Goal: Task Accomplishment & Management: Use online tool/utility

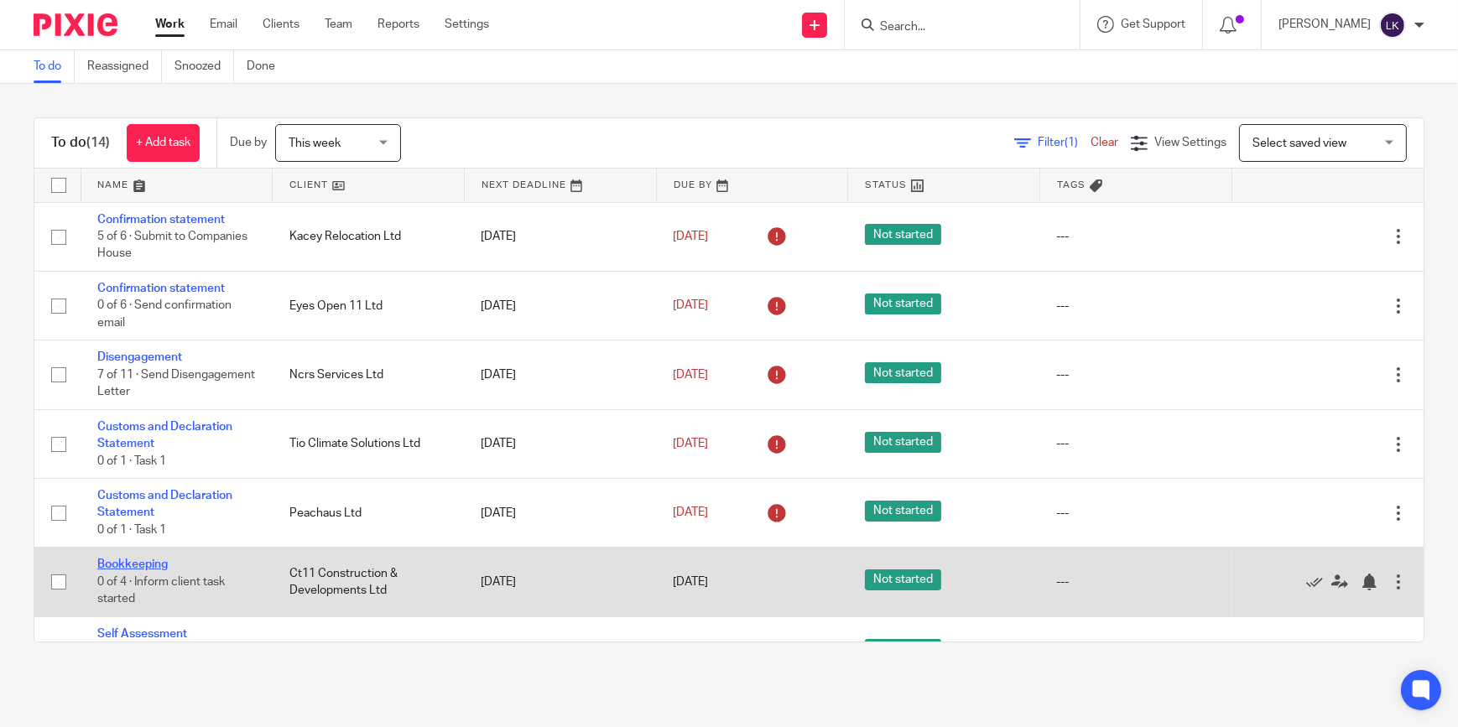
click at [154, 559] on link "Bookkeeping" at bounding box center [132, 565] width 70 height 12
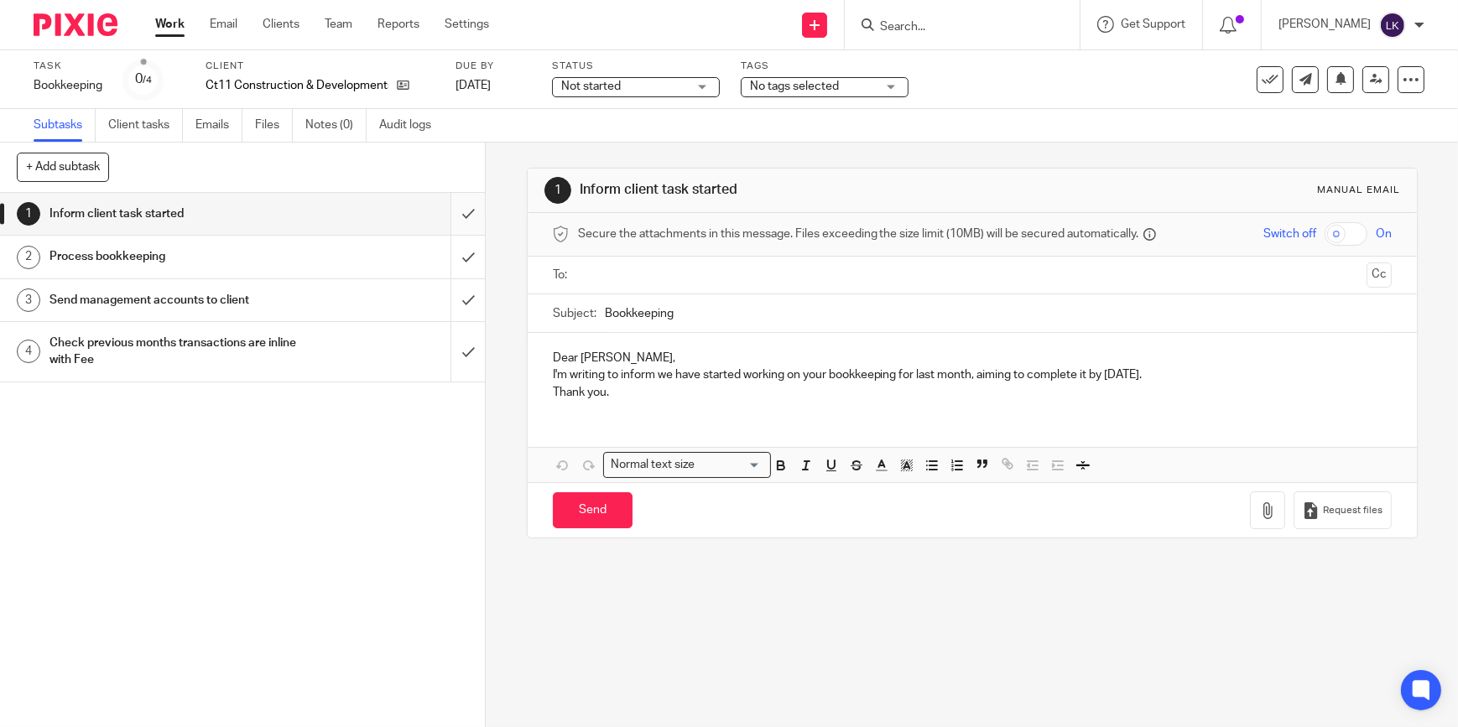
click at [461, 211] on input "submit" at bounding box center [242, 214] width 485 height 42
click at [457, 260] on input "submit" at bounding box center [242, 257] width 485 height 42
click at [459, 300] on input "submit" at bounding box center [242, 300] width 485 height 42
click at [456, 342] on input "submit" at bounding box center [242, 352] width 485 height 60
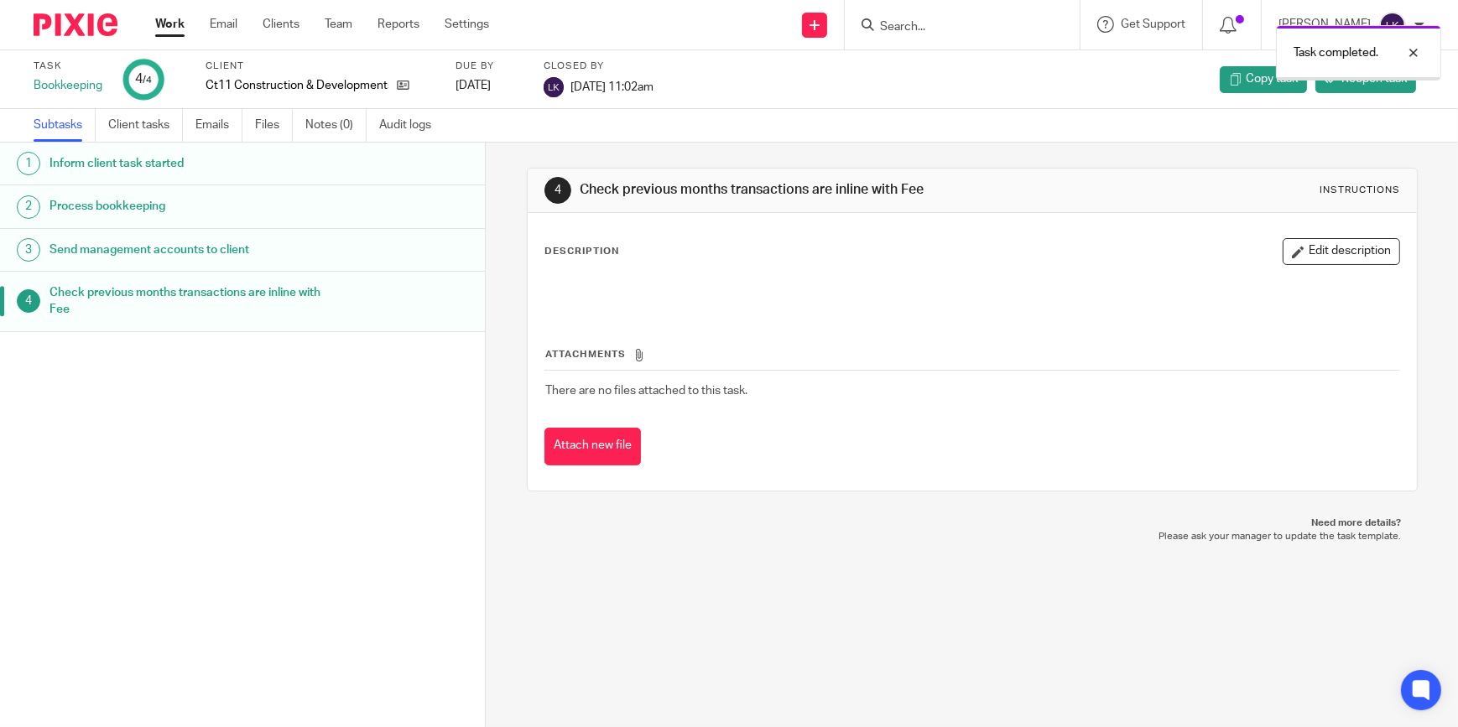
click at [166, 22] on link "Work" at bounding box center [169, 24] width 29 height 17
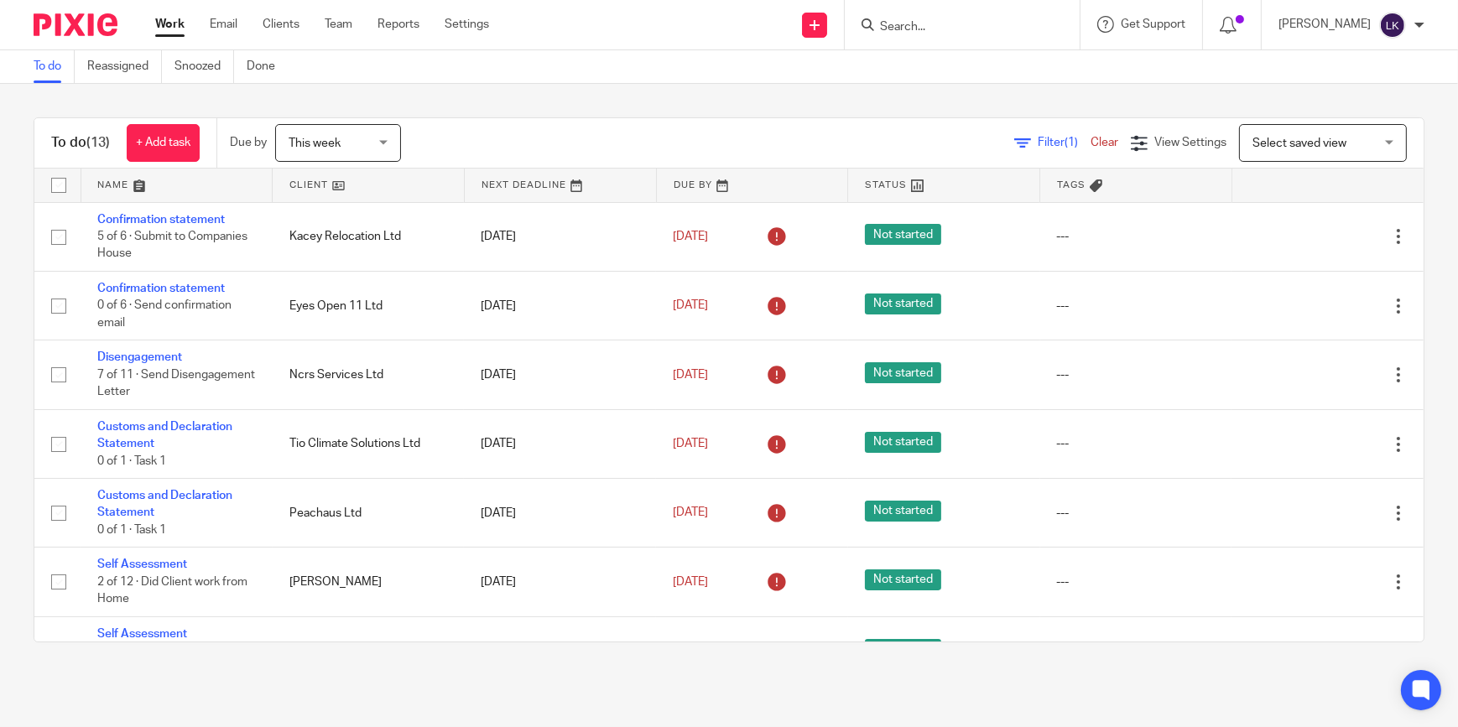
click at [958, 28] on input "Search" at bounding box center [953, 27] width 151 height 15
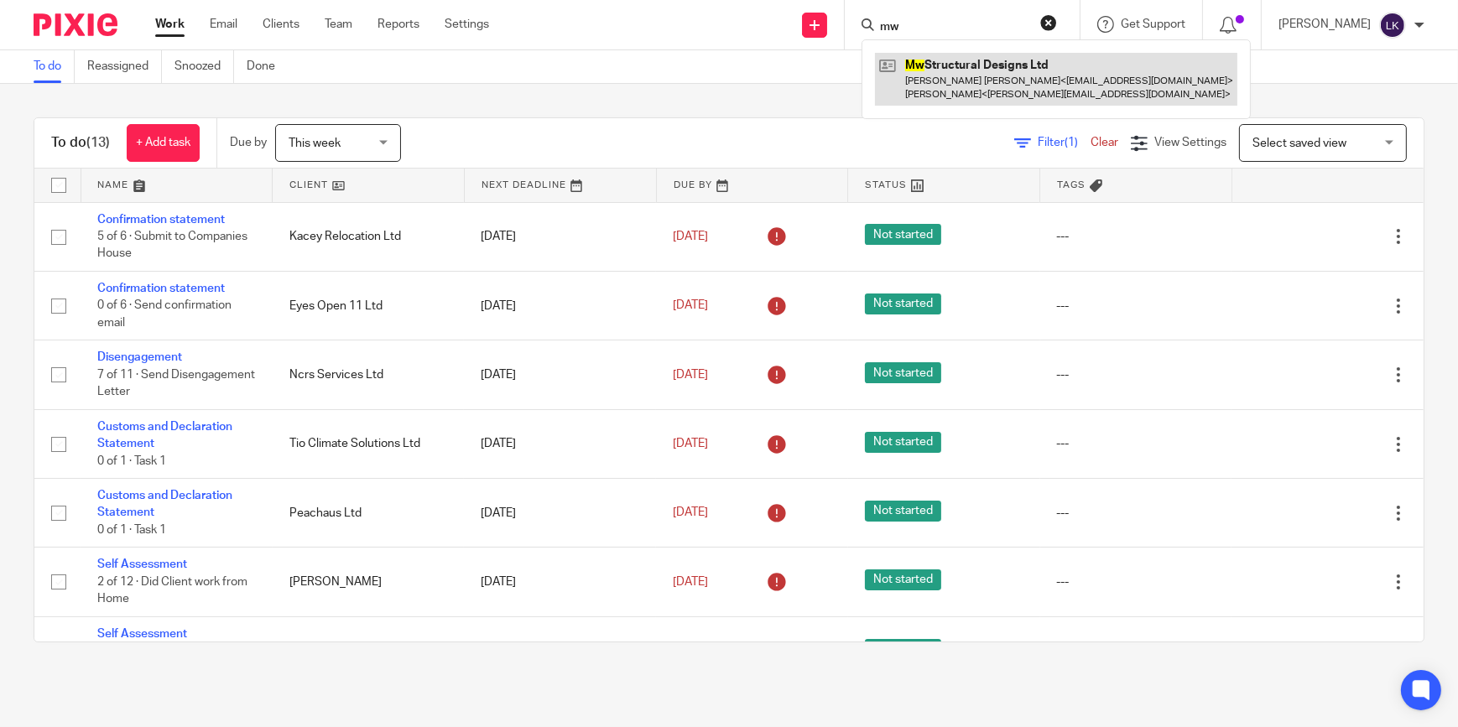
type input "mw"
click at [938, 82] on link at bounding box center [1056, 79] width 362 height 52
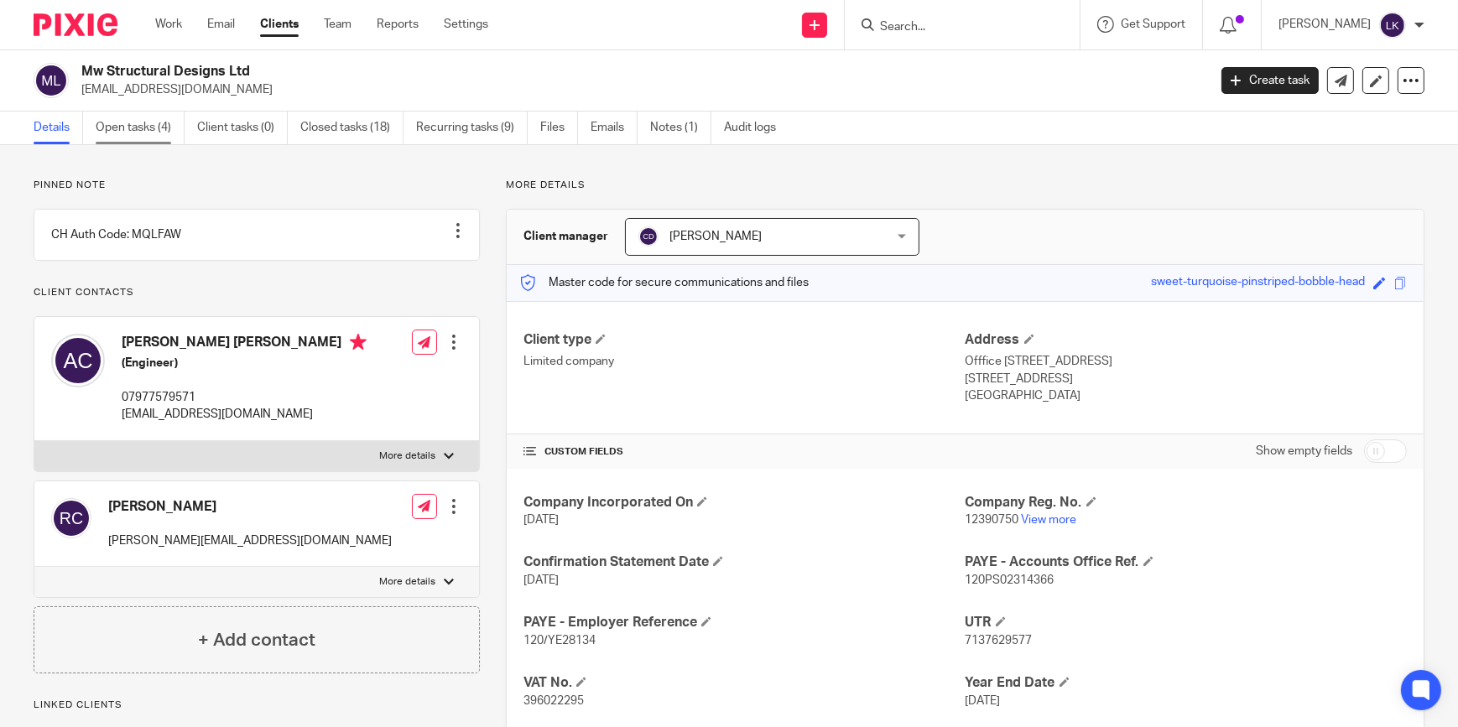
click at [130, 124] on link "Open tasks (4)" at bounding box center [140, 128] width 89 height 33
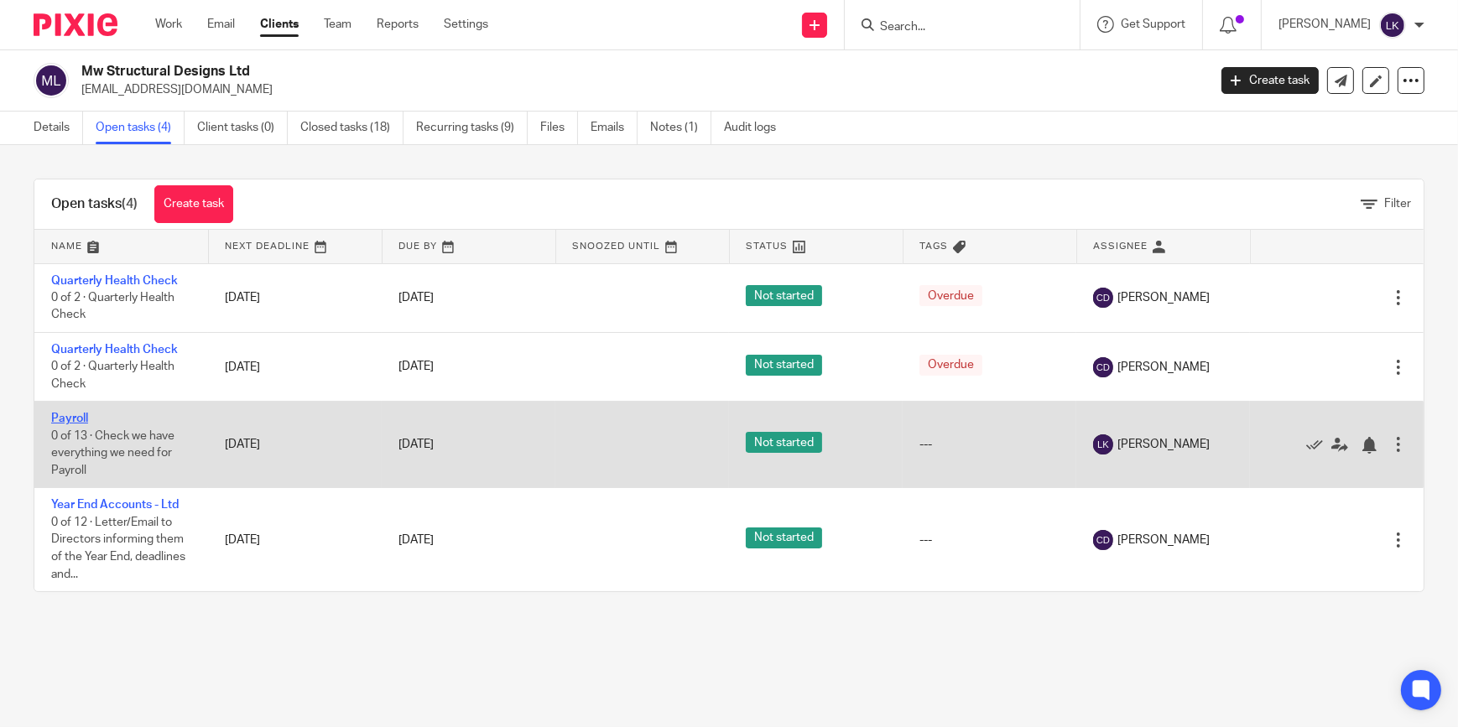
click at [76, 414] on link "Payroll" at bounding box center [69, 419] width 37 height 12
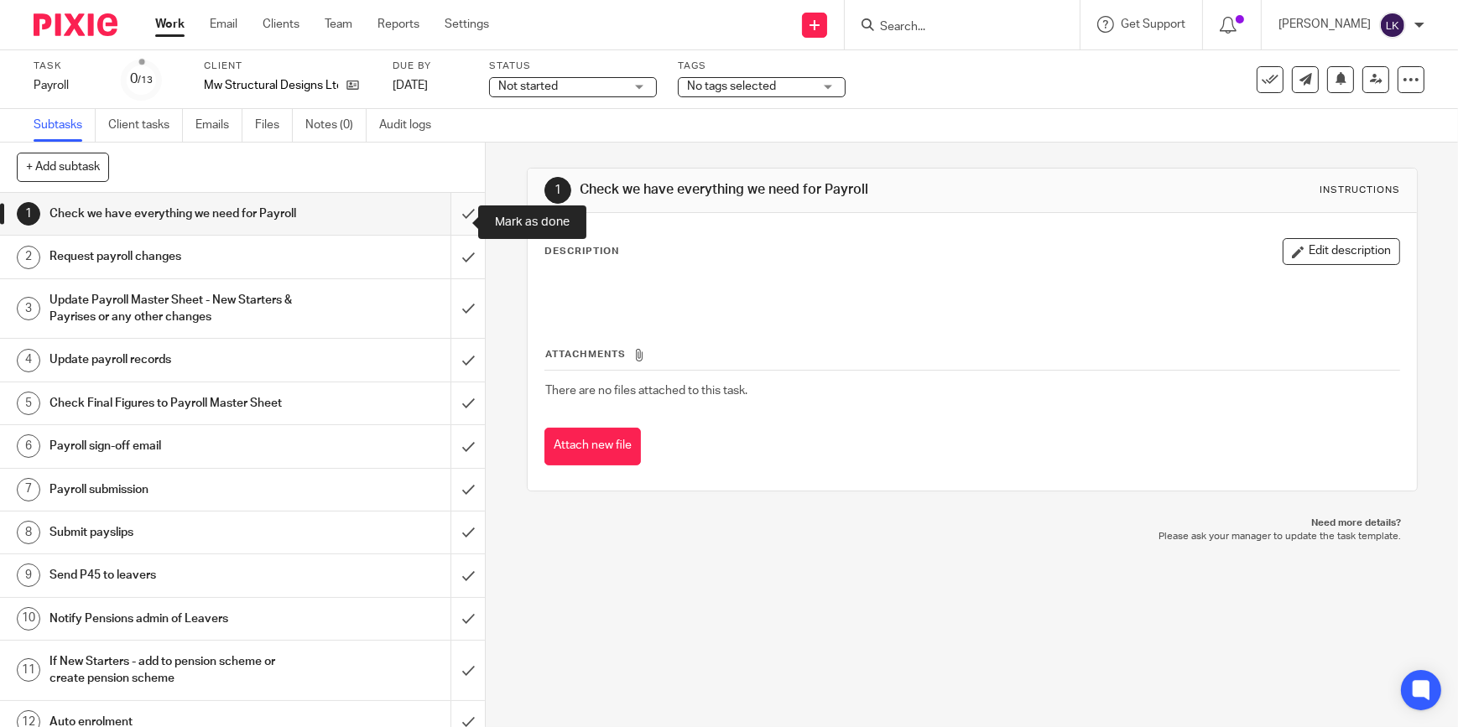
click at [448, 224] on input "submit" at bounding box center [242, 214] width 485 height 42
click at [461, 267] on input "submit" at bounding box center [242, 257] width 485 height 42
click at [448, 327] on input "submit" at bounding box center [242, 309] width 485 height 60
click at [455, 373] on input "submit" at bounding box center [242, 360] width 485 height 42
click at [457, 414] on input "submit" at bounding box center [242, 404] width 485 height 42
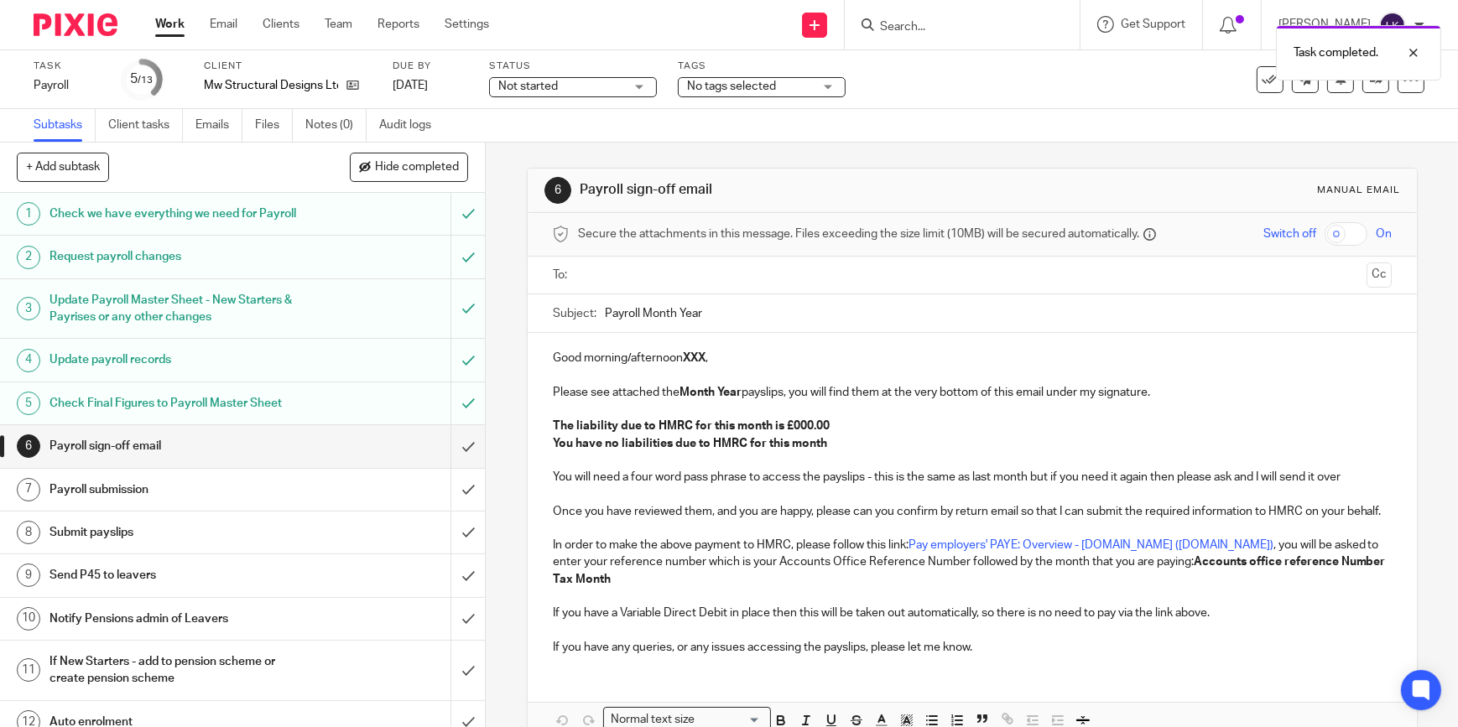
click at [720, 280] on input "text" at bounding box center [972, 275] width 776 height 19
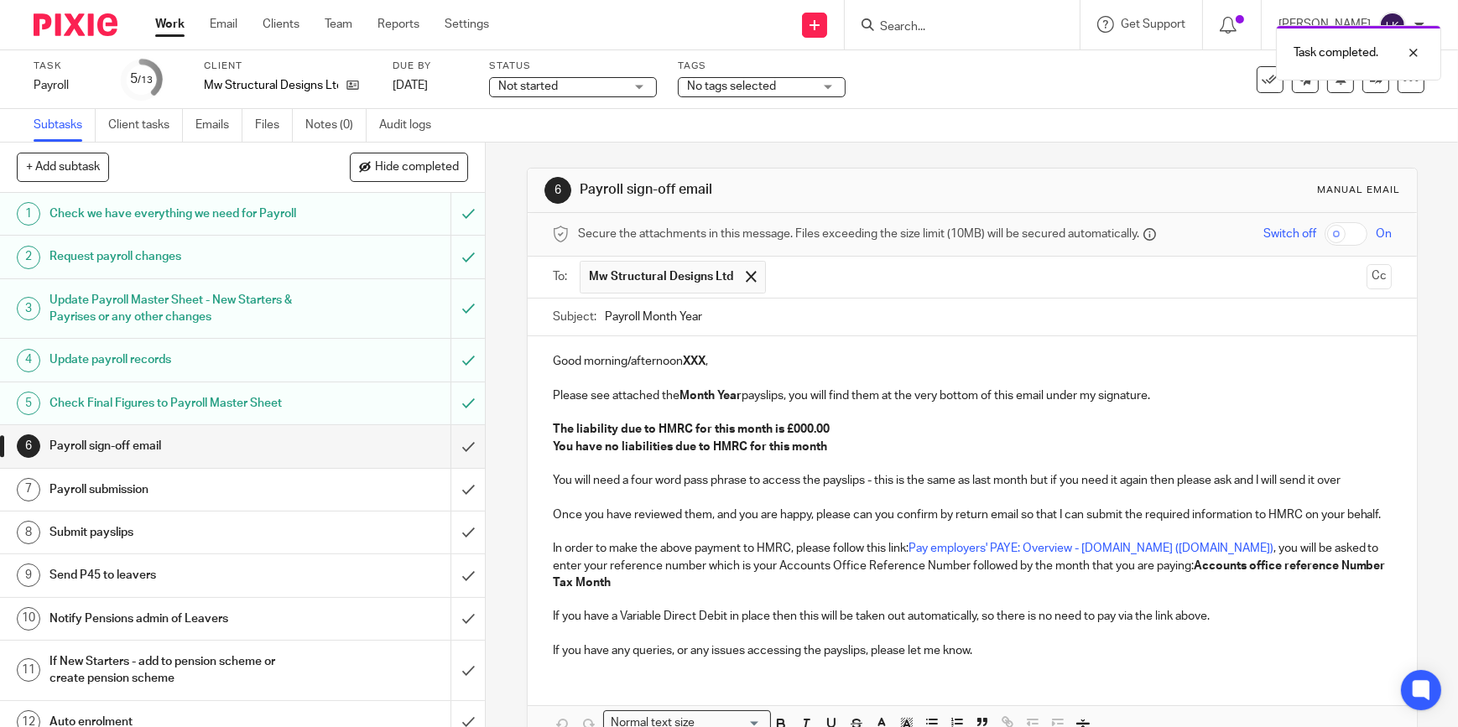
click at [813, 268] on input "text" at bounding box center [1066, 277] width 585 height 33
drag, startPoint x: 638, startPoint y: 320, endPoint x: 847, endPoint y: 315, distance: 209.0
click at [847, 315] on input "Payroll Month Year" at bounding box center [998, 318] width 787 height 38
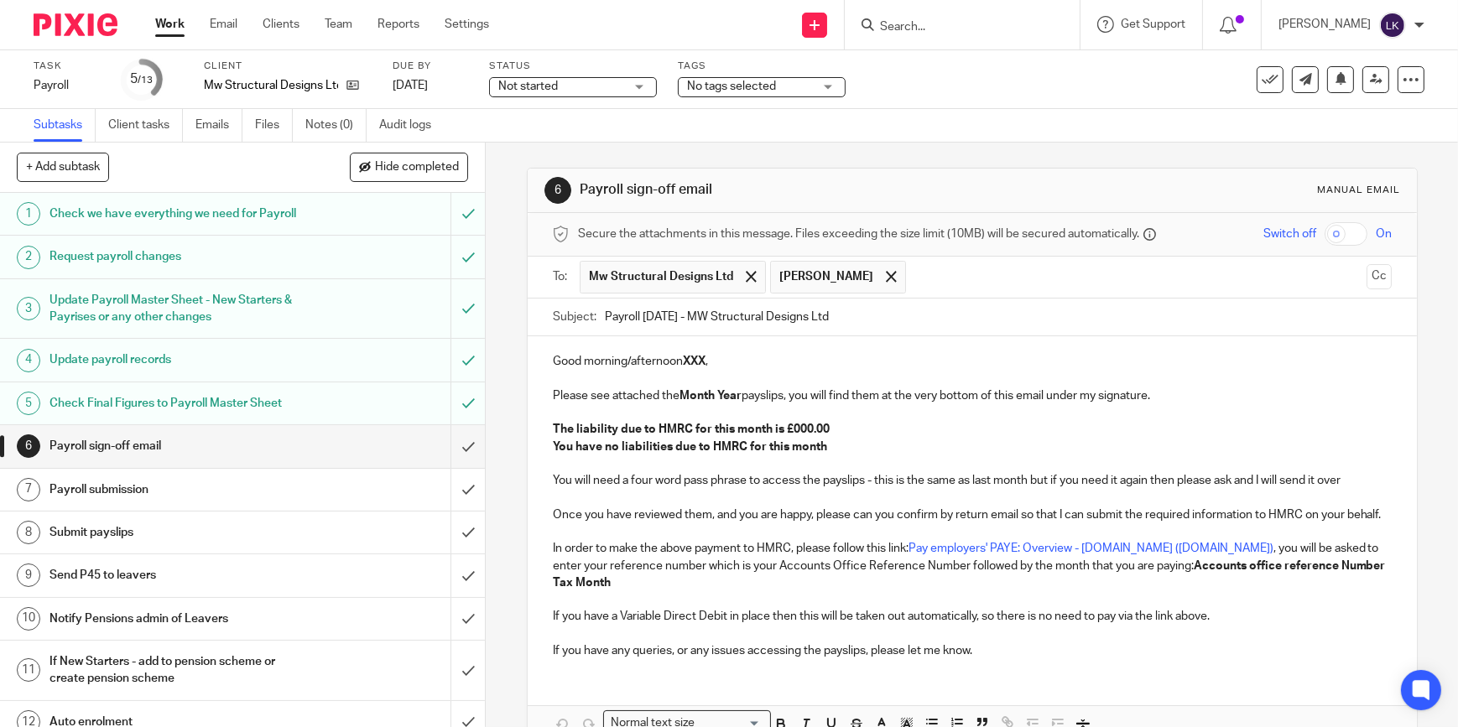
type input "Payroll August 2025 - MW Structural Designs Ltd"
click at [652, 360] on p "Good morning/afternoon XXX ," at bounding box center [972, 361] width 839 height 17
click at [697, 399] on strong "Month Year" at bounding box center [711, 396] width 62 height 12
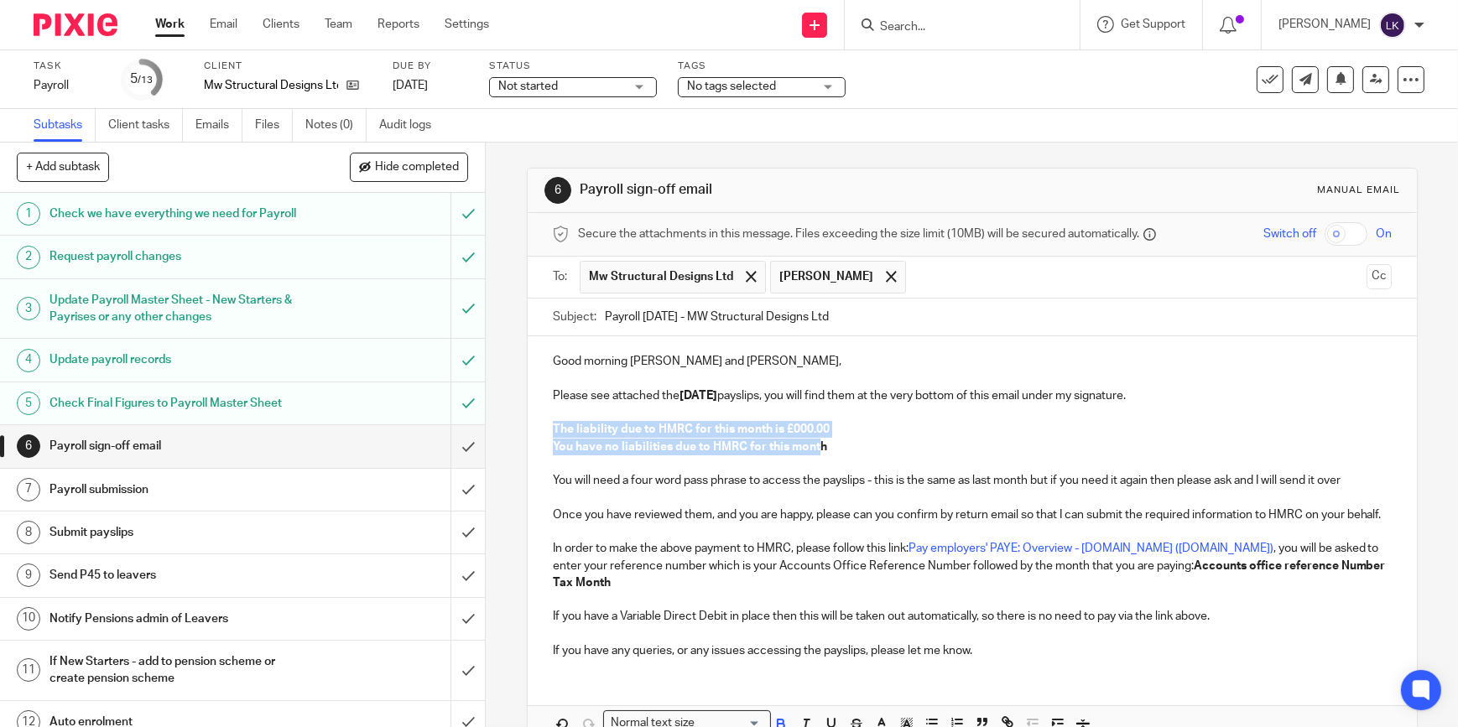
drag, startPoint x: 813, startPoint y: 447, endPoint x: 703, endPoint y: 451, distance: 110.0
click at [553, 437] on div "Good morning Andrew and Ruth, Please see attached the August 2025 payslips, you…" at bounding box center [972, 504] width 889 height 336
click at [712, 451] on strong "You have no liabilities due to HMRC for this month" at bounding box center [690, 447] width 274 height 12
click at [808, 430] on strong "The liability due to HMRC for this month is £000.00" at bounding box center [691, 430] width 277 height 12
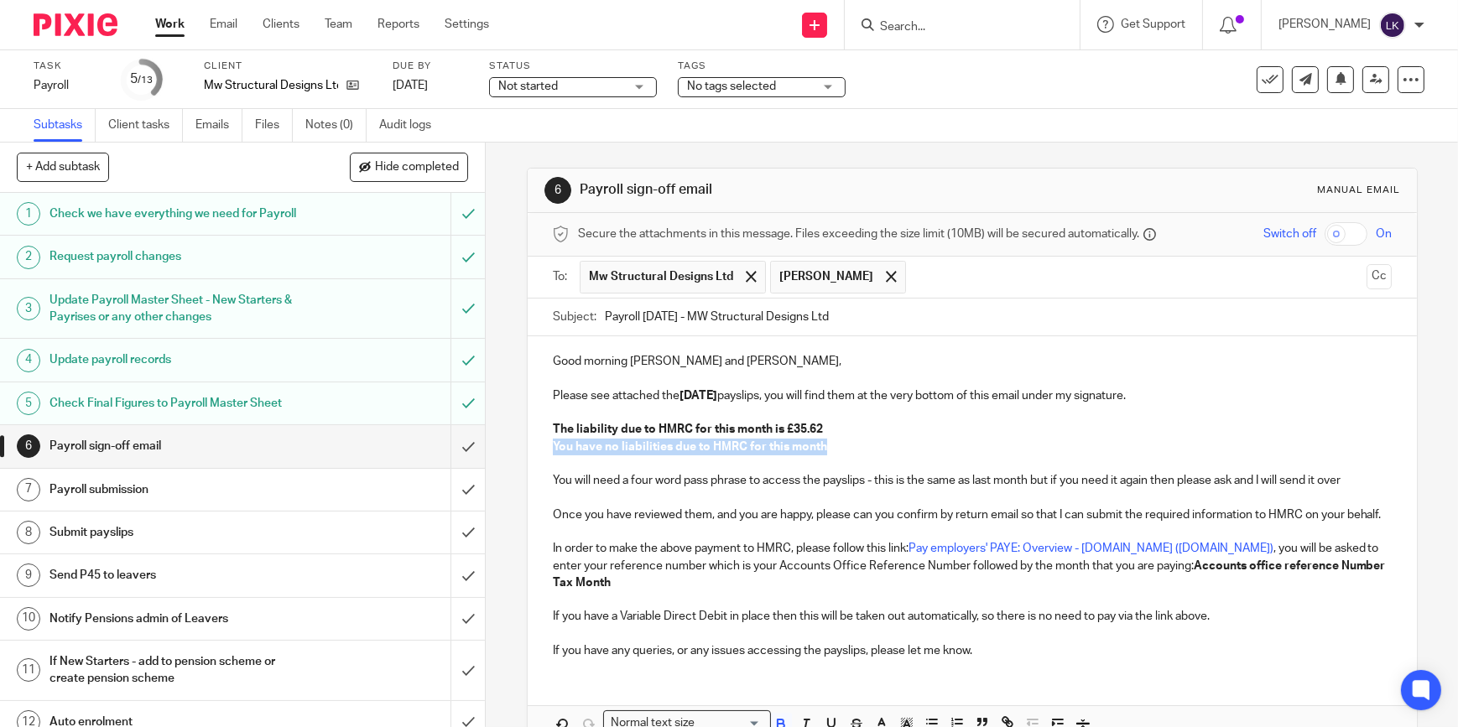
drag, startPoint x: 808, startPoint y: 450, endPoint x: 537, endPoint y: 445, distance: 271.0
click at [537, 445] on div "Good morning Andrew and Ruth, Please see attached the August 2025 payslips, you…" at bounding box center [972, 504] width 889 height 336
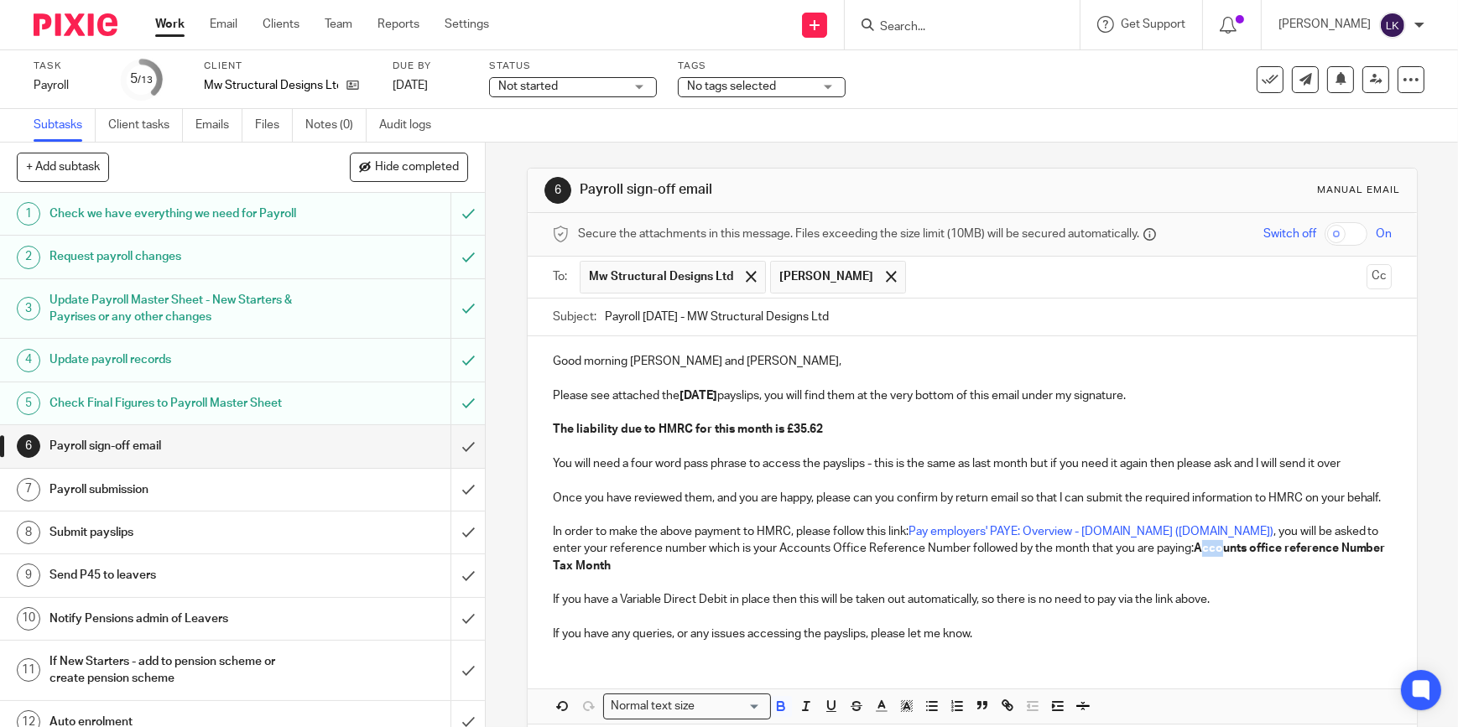
drag, startPoint x: 1156, startPoint y: 573, endPoint x: 1134, endPoint y: 567, distance: 22.6
click at [1134, 567] on p "In order to make the above payment to HMRC, please follow this link: Pay employ…" at bounding box center [972, 549] width 839 height 51
drag, startPoint x: 1128, startPoint y: 585, endPoint x: 1130, endPoint y: 570, distance: 15.2
click at [1130, 570] on p "In order to make the above payment to HMRC, please follow this link: Pay employ…" at bounding box center [972, 549] width 839 height 51
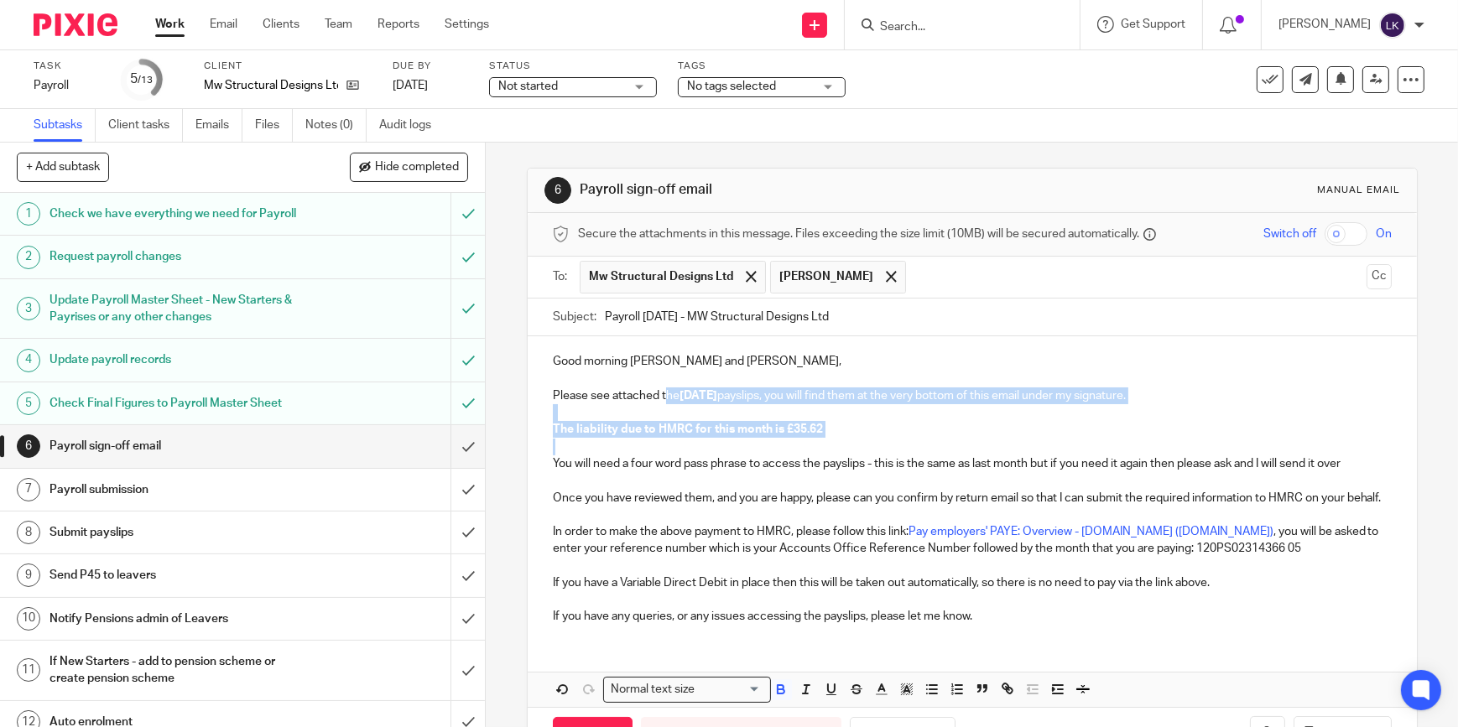
drag, startPoint x: 852, startPoint y: 445, endPoint x: 664, endPoint y: 392, distance: 196.0
click at [664, 392] on div "Good morning Andrew and Ruth, Please see attached the August 2025 payslips, you…" at bounding box center [972, 486] width 889 height 301
click at [778, 694] on icon "button" at bounding box center [781, 692] width 7 height 4
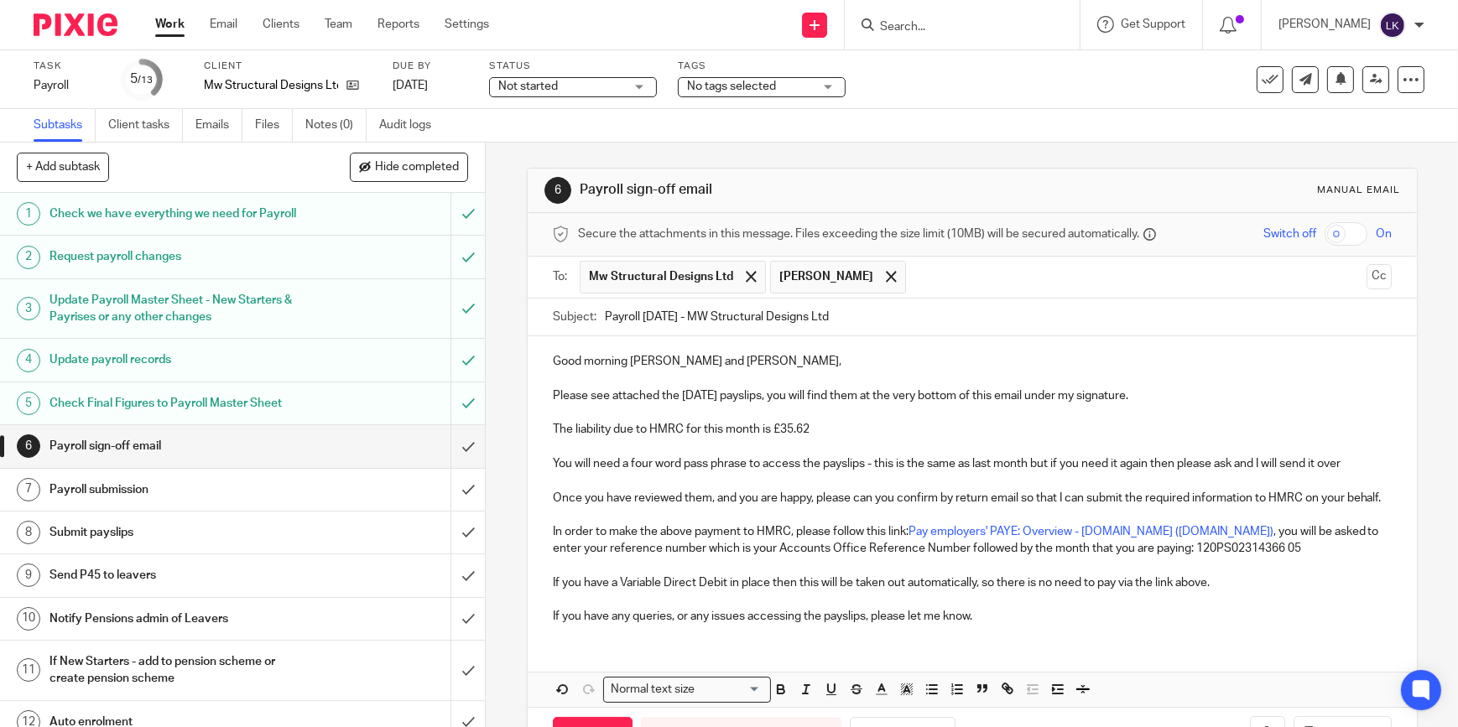
click at [760, 545] on p "In order to make the above payment to HMRC, please follow this link: Pay employ…" at bounding box center [972, 541] width 839 height 34
click at [1325, 235] on input "checkbox" at bounding box center [1346, 233] width 43 height 23
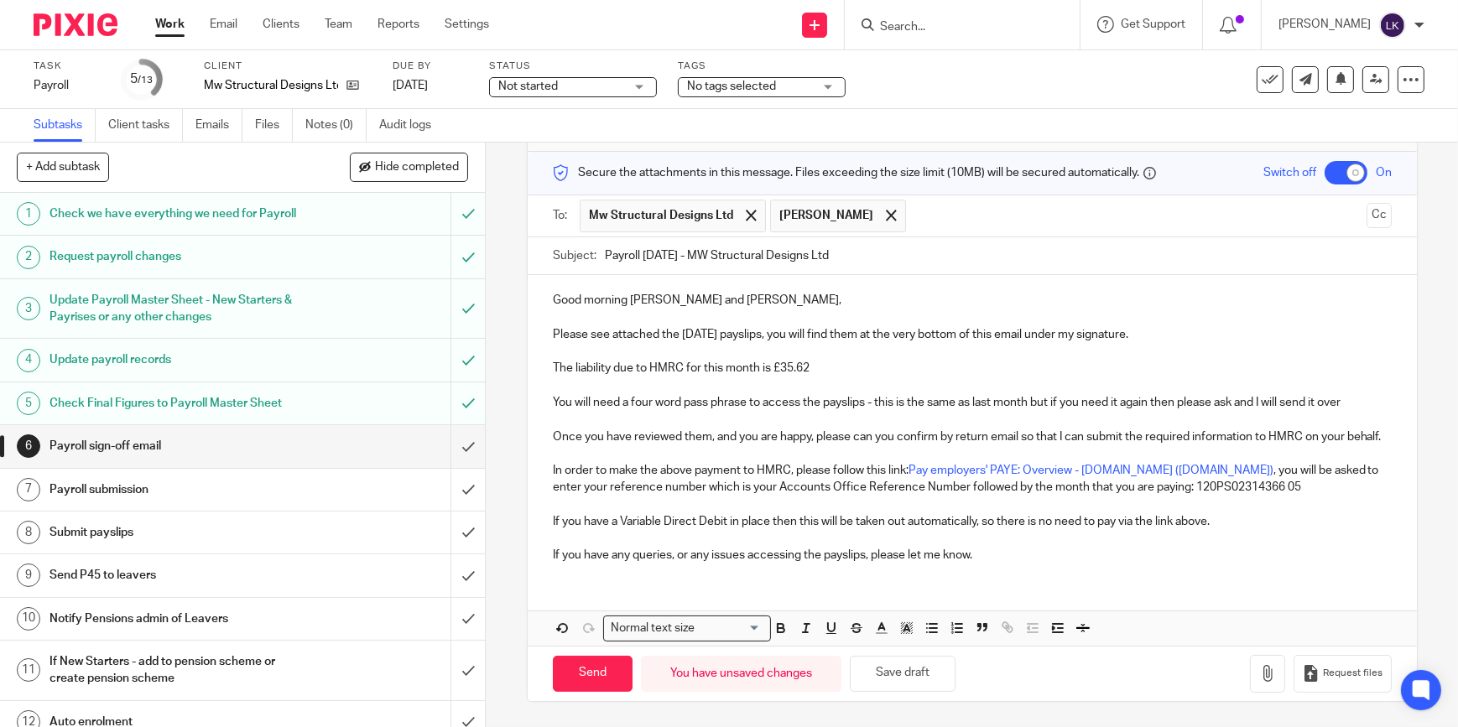
scroll to position [76, 0]
click at [1259, 674] on icon "button" at bounding box center [1267, 673] width 17 height 17
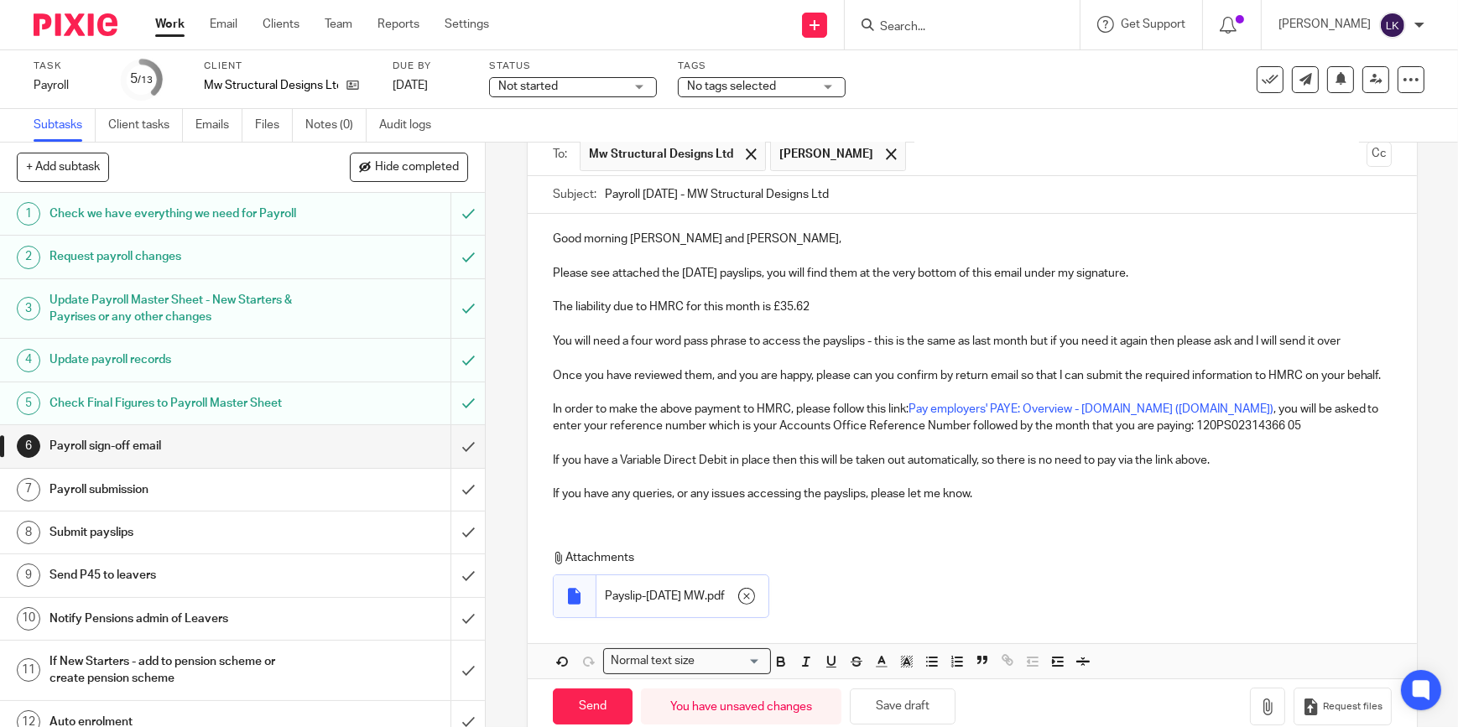
scroll to position [171, 0]
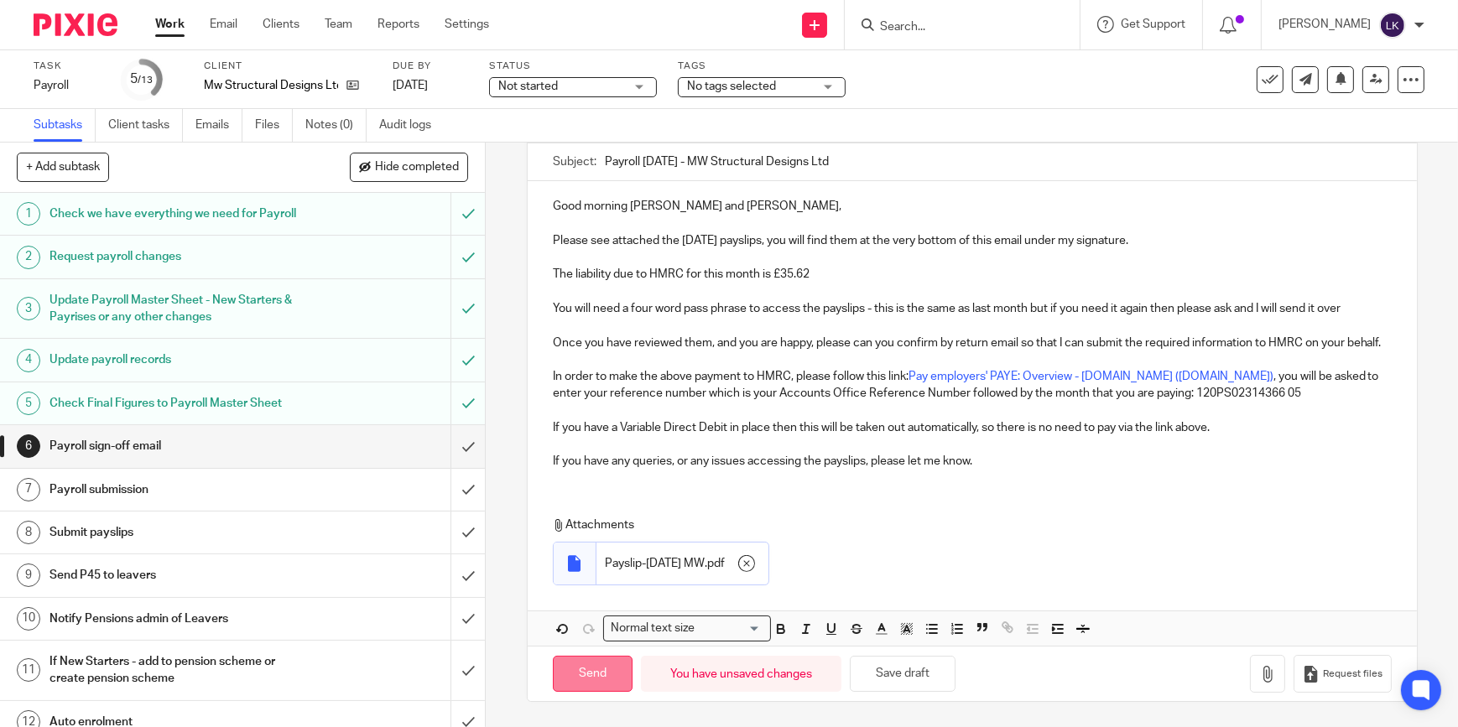
click at [592, 671] on input "Send" at bounding box center [593, 674] width 80 height 36
checkbox input "false"
type input "Sent"
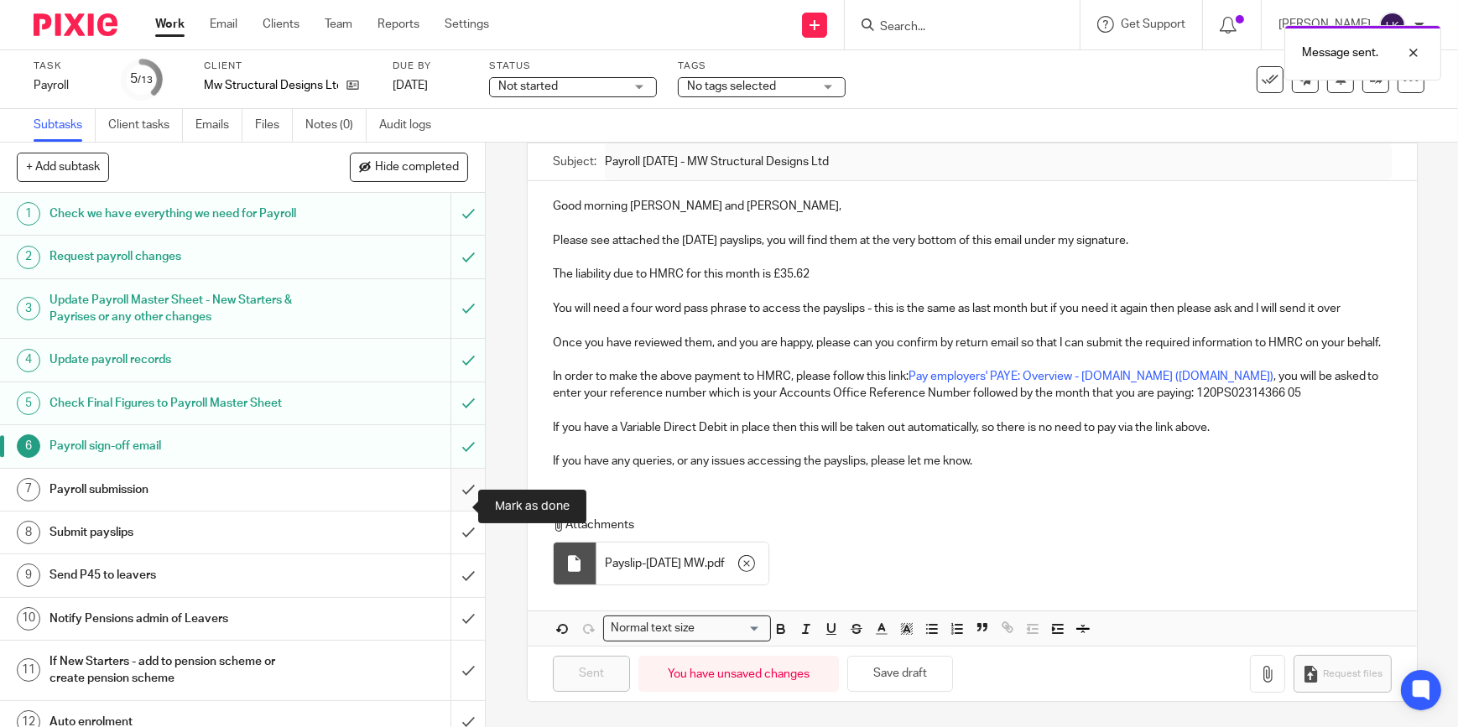
click at [458, 505] on input "submit" at bounding box center [242, 490] width 485 height 42
click at [460, 554] on input "submit" at bounding box center [242, 533] width 485 height 42
click at [461, 585] on input "submit" at bounding box center [242, 576] width 485 height 42
click at [448, 638] on input "submit" at bounding box center [242, 619] width 485 height 42
click at [452, 674] on input "submit" at bounding box center [242, 671] width 485 height 60
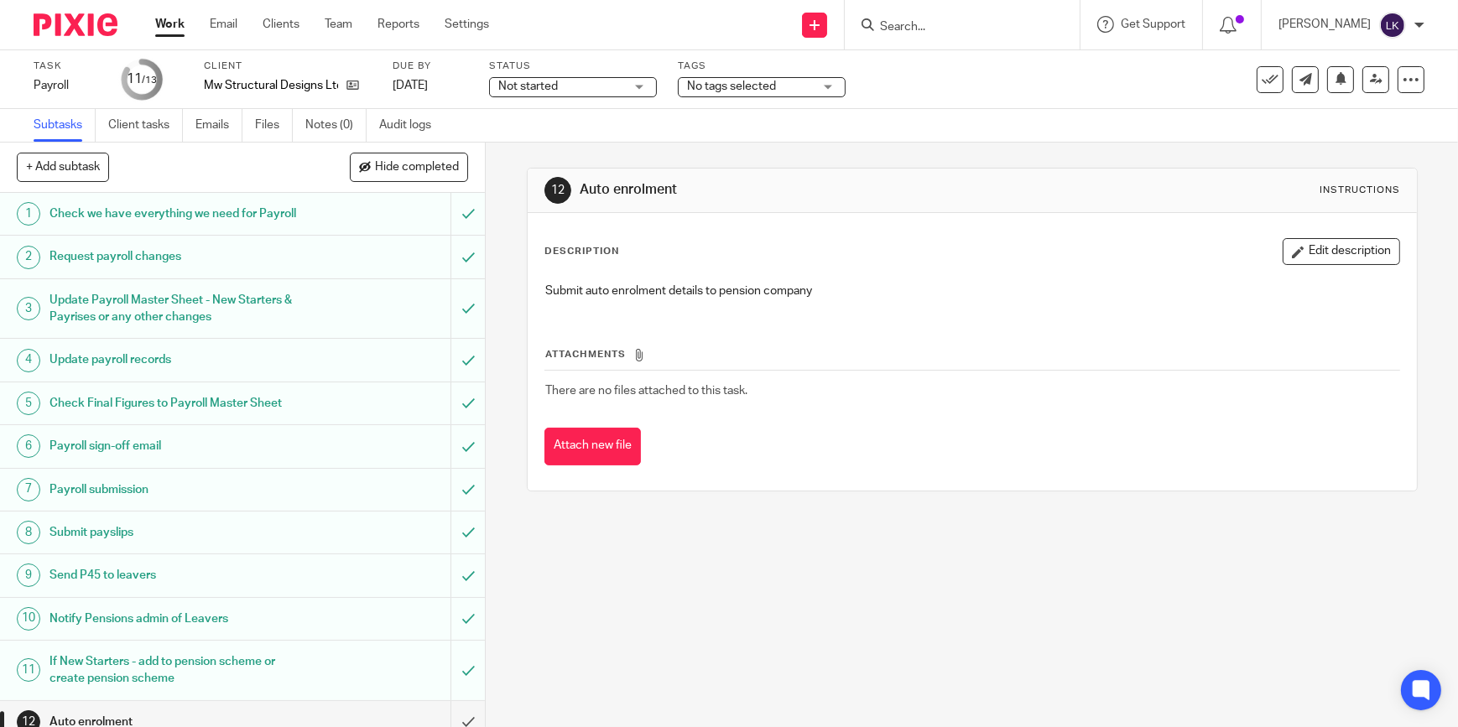
scroll to position [76, 0]
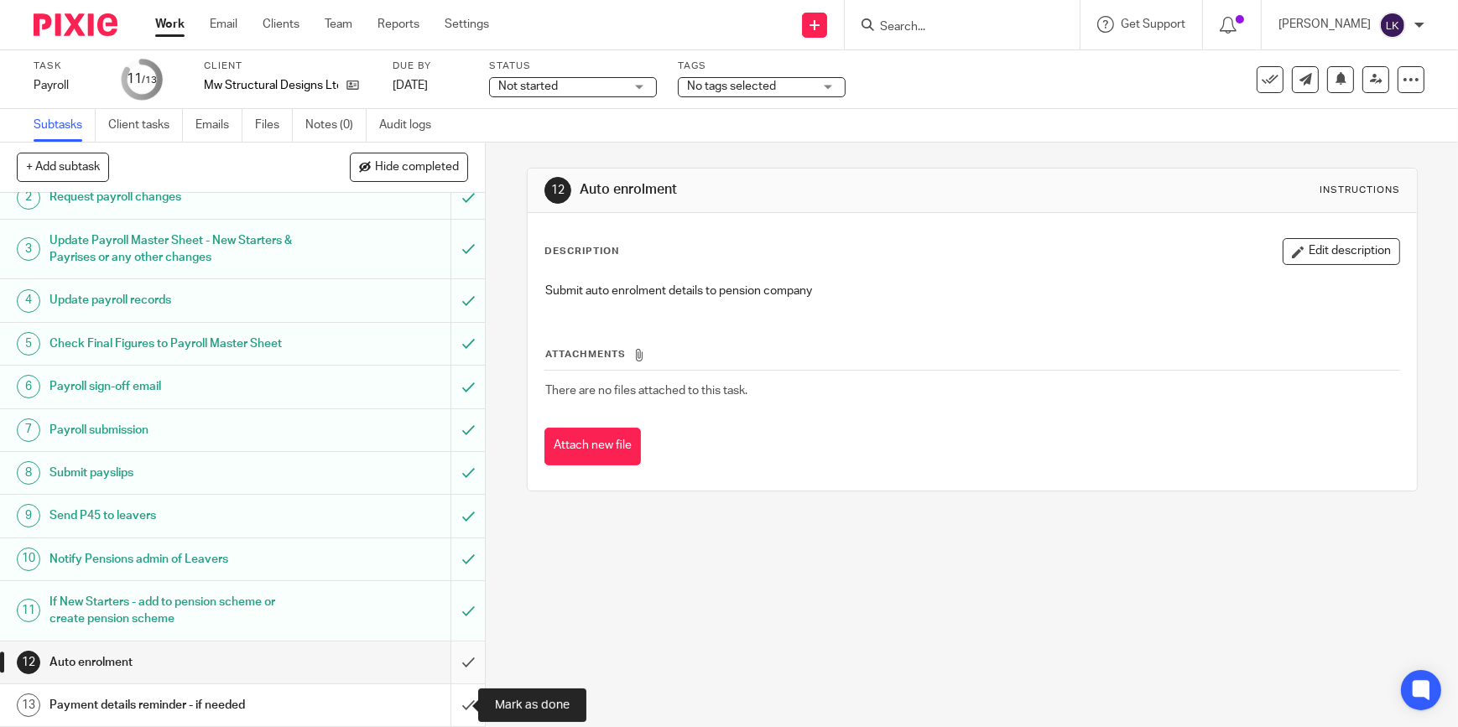
drag, startPoint x: 454, startPoint y: 697, endPoint x: 454, endPoint y: 656, distance: 41.1
click at [454, 694] on input "submit" at bounding box center [242, 706] width 485 height 42
click at [454, 656] on input "submit" at bounding box center [242, 663] width 485 height 42
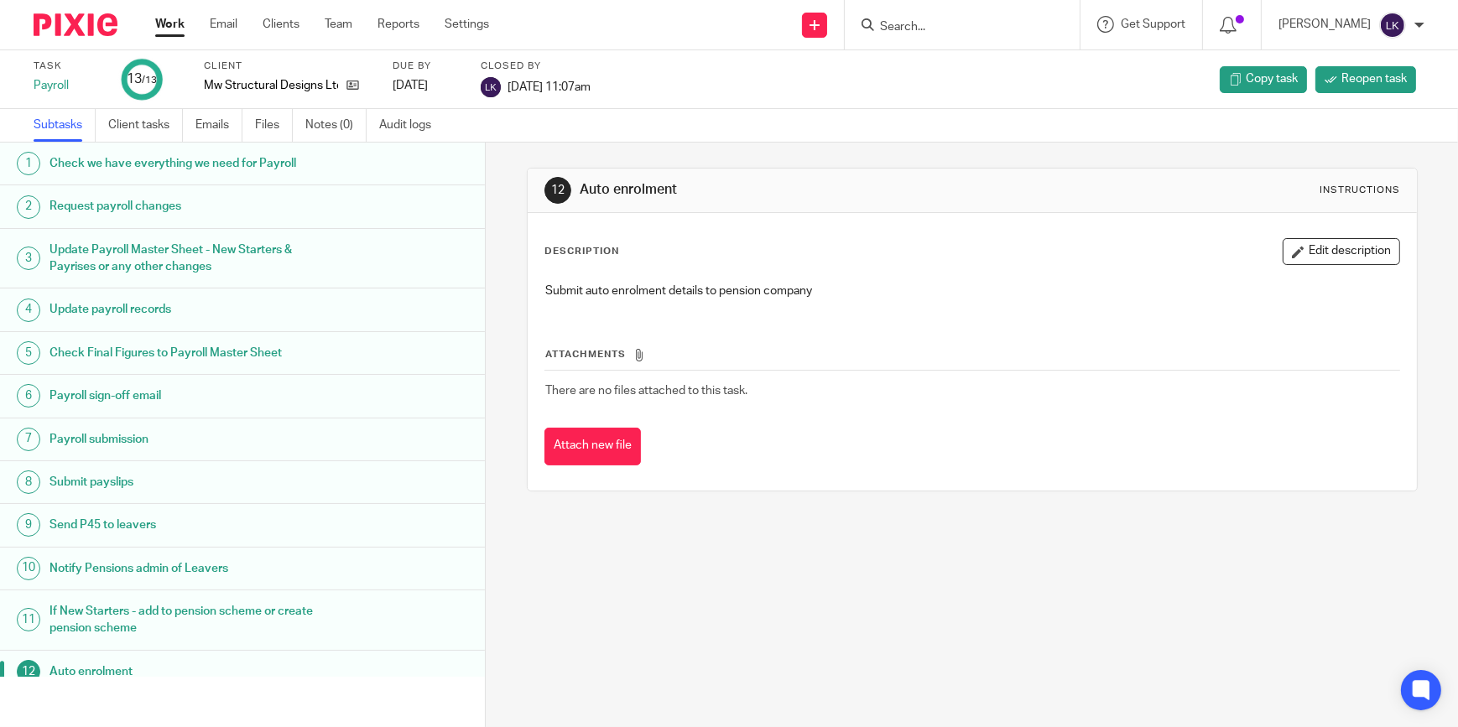
click at [997, 29] on input "Search" at bounding box center [953, 27] width 151 height 15
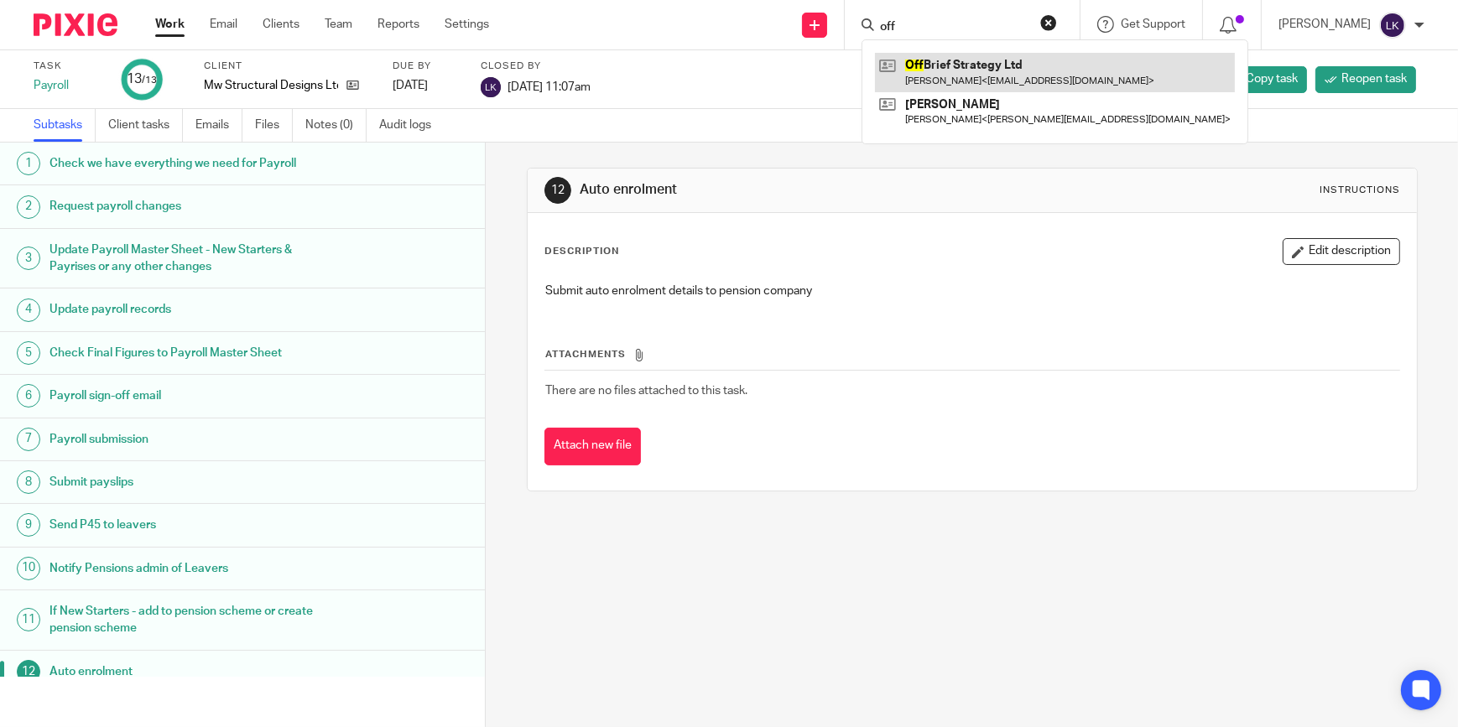
type input "off"
click at [1005, 76] on link at bounding box center [1055, 72] width 360 height 39
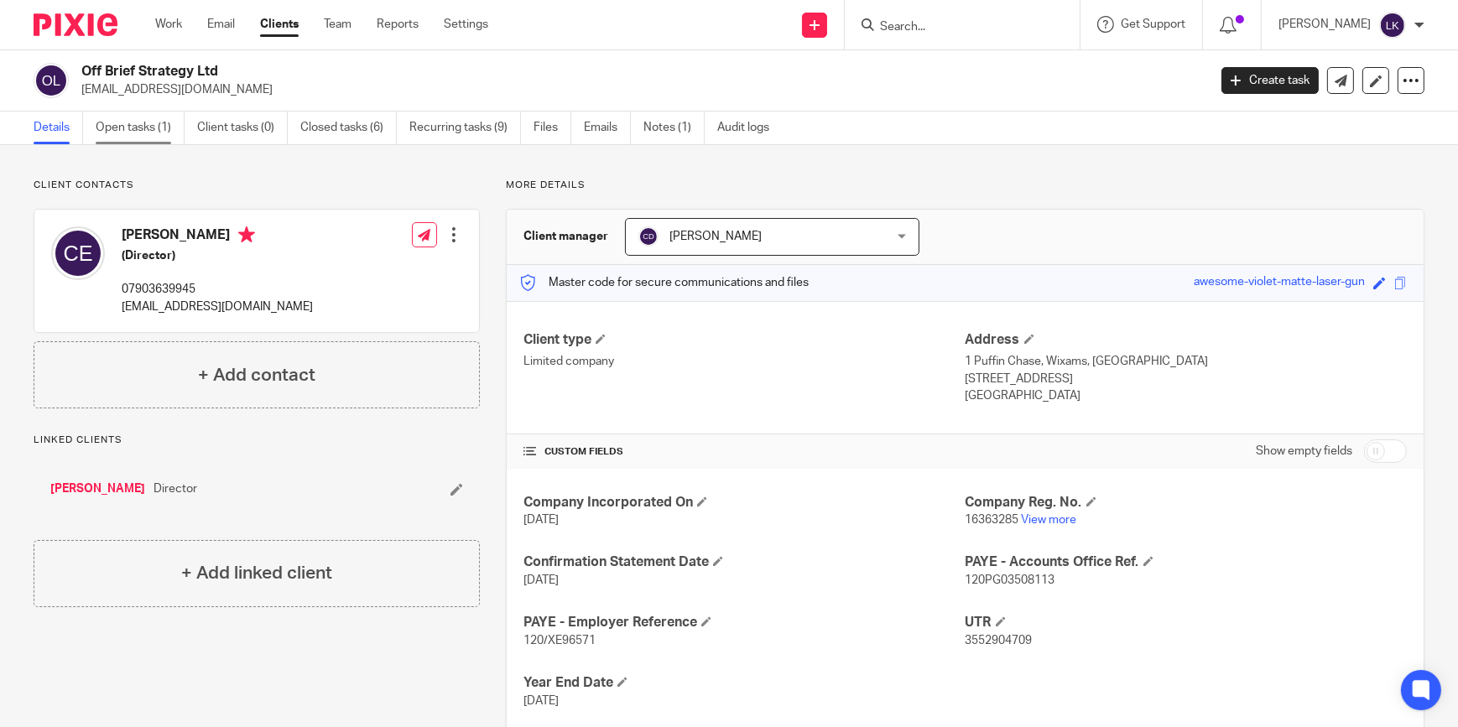
click at [151, 134] on link "Open tasks (1)" at bounding box center [140, 128] width 89 height 33
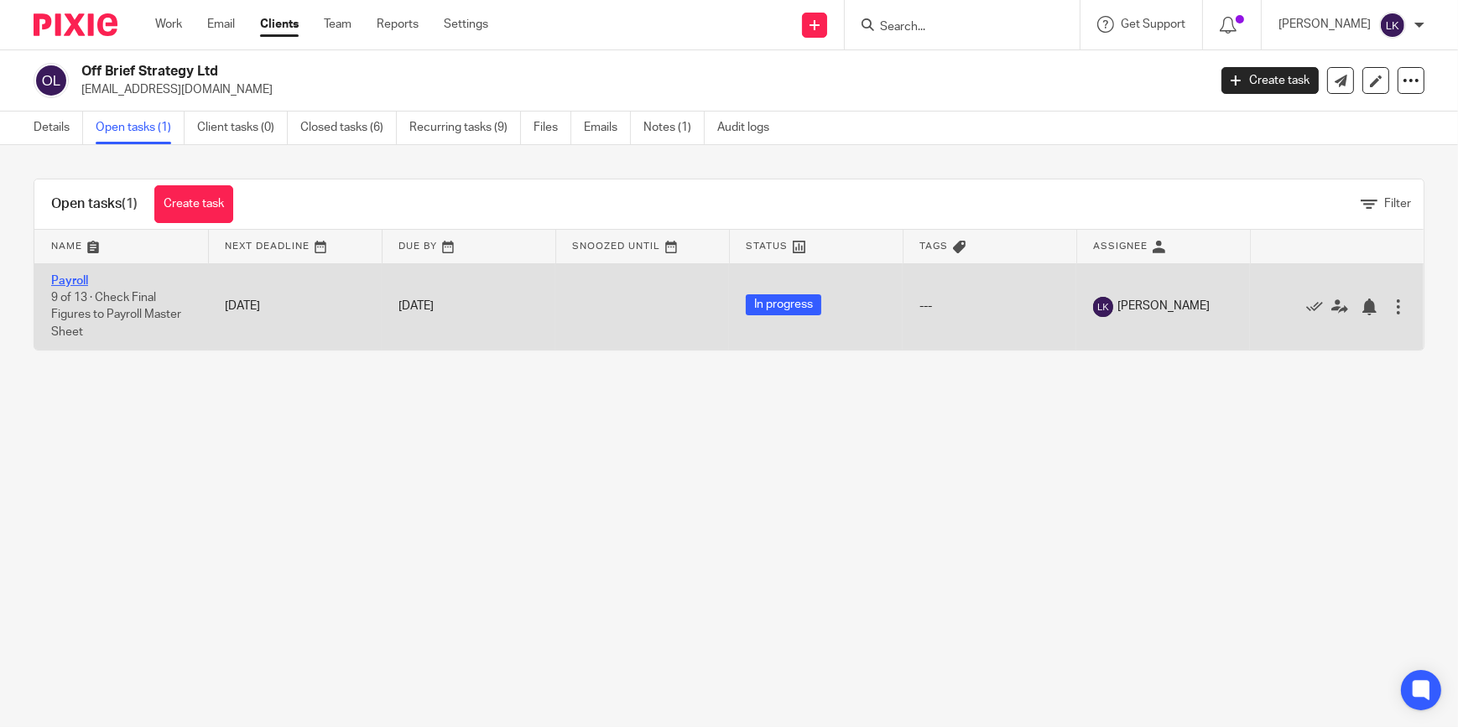
click at [72, 279] on link "Payroll" at bounding box center [69, 281] width 37 height 12
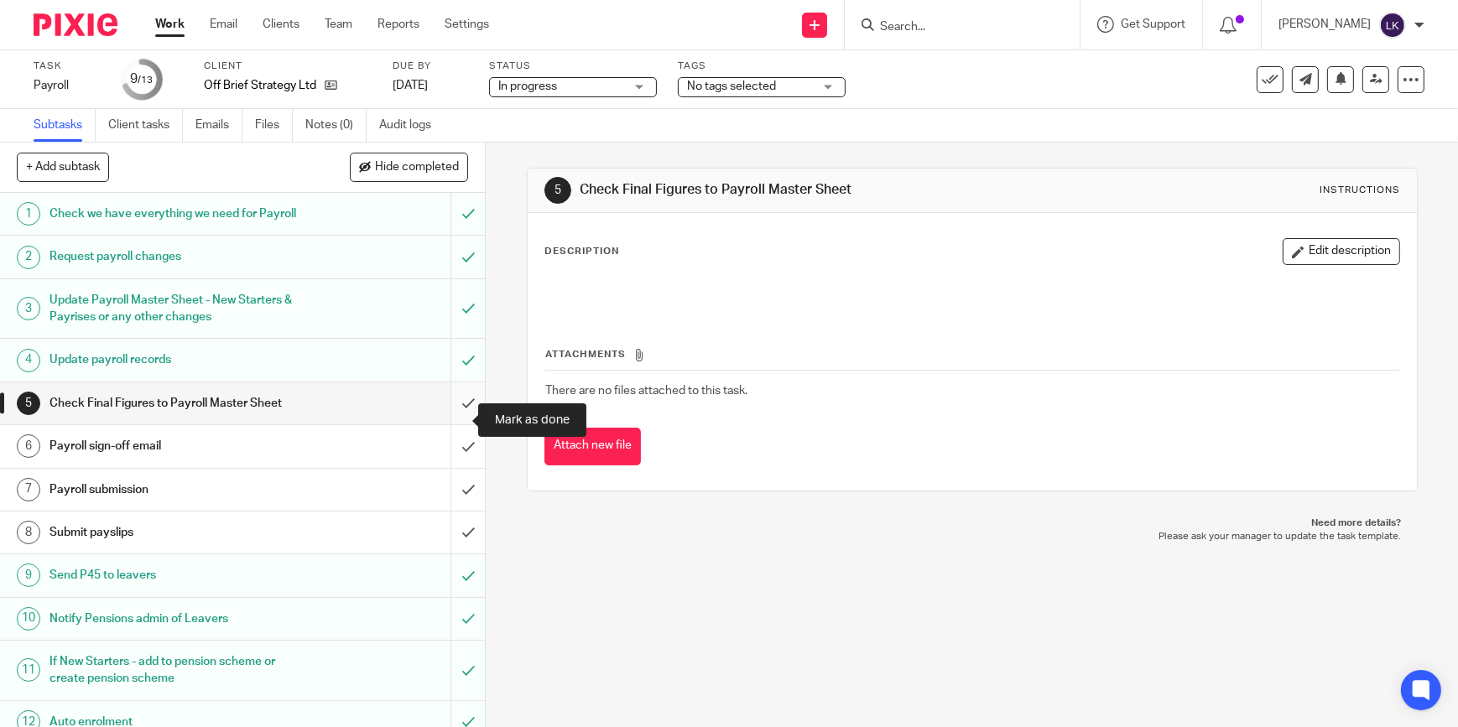
click at [458, 417] on input "submit" at bounding box center [242, 404] width 485 height 42
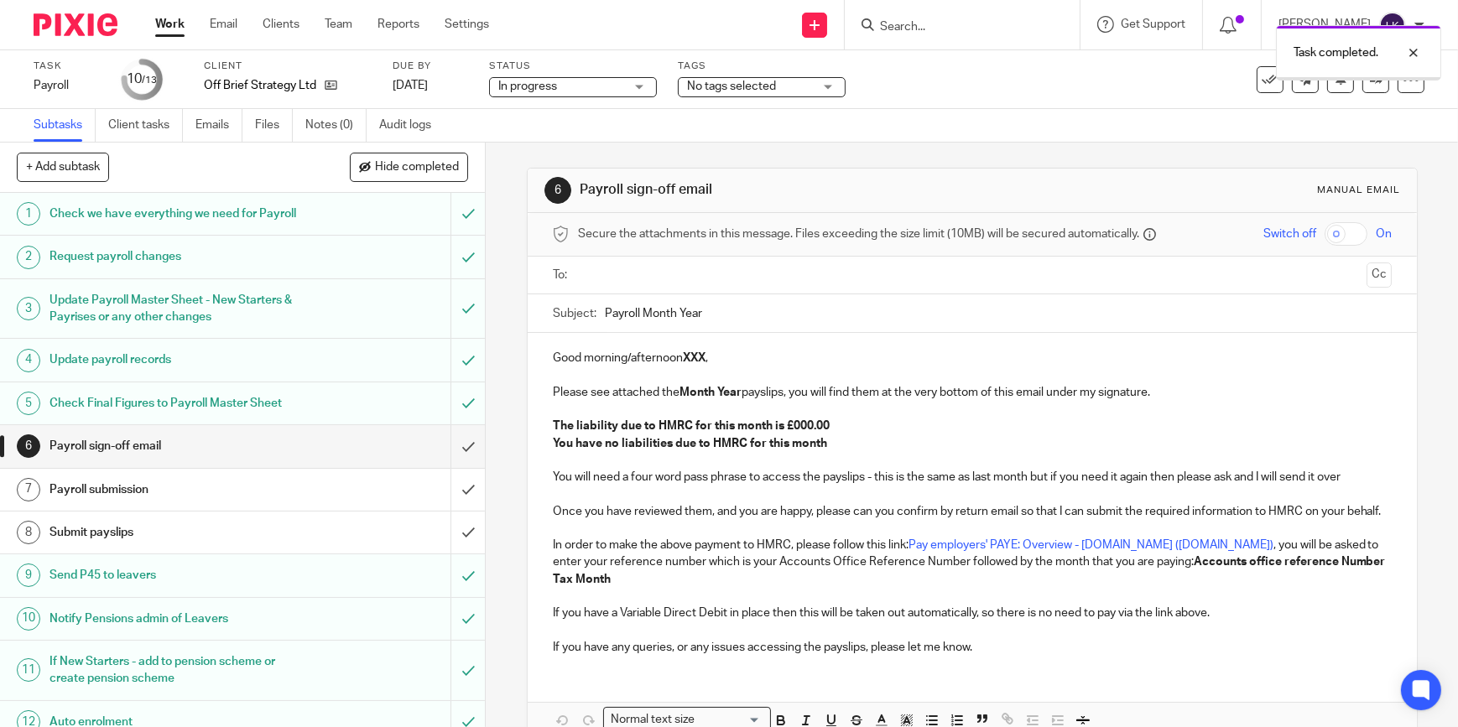
click at [632, 279] on input "text" at bounding box center [972, 275] width 776 height 19
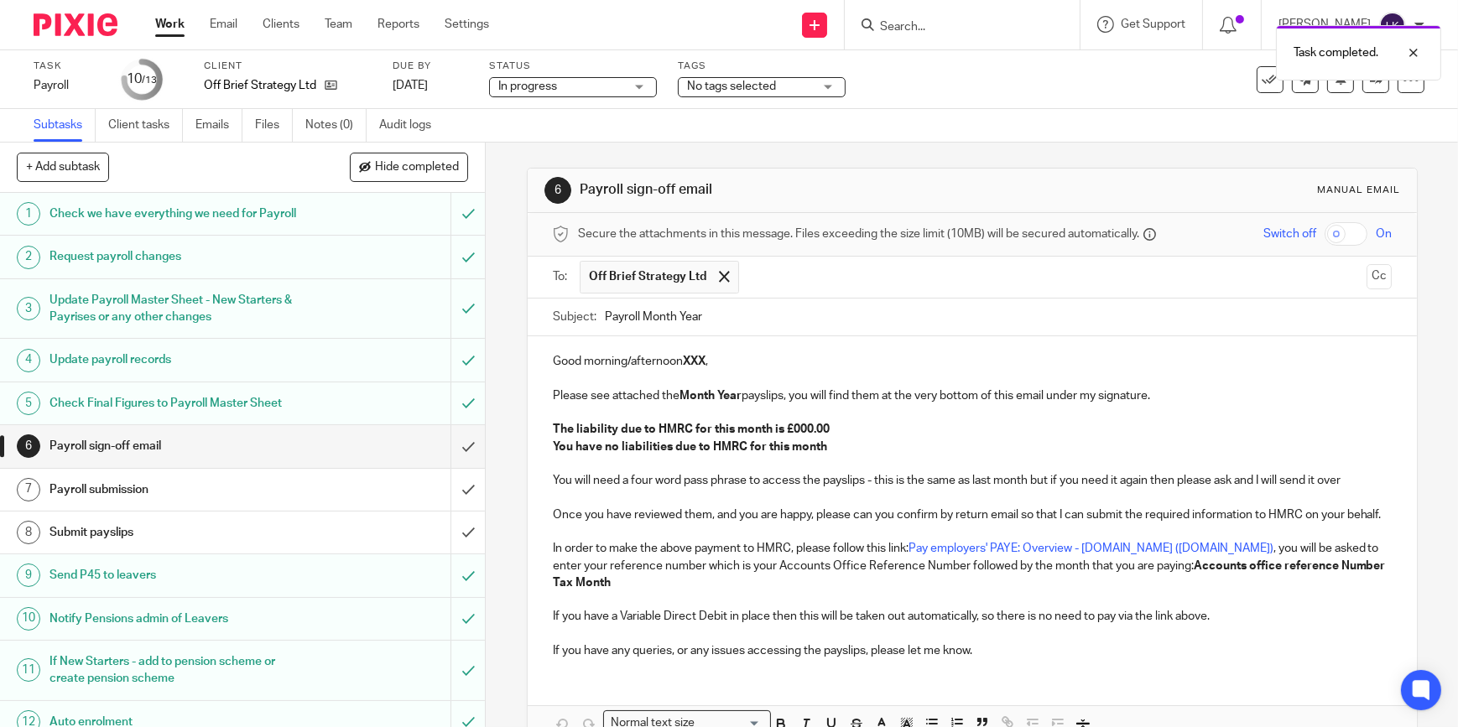
drag, startPoint x: 698, startPoint y: 315, endPoint x: 642, endPoint y: 314, distance: 56.2
click at [642, 314] on input "Payroll Month Year" at bounding box center [998, 318] width 787 height 38
type input "Payroll August 2025 - Off Brief Strategy Ltd"
click at [656, 361] on p "Good morning/afternoon XXX ," at bounding box center [972, 361] width 839 height 17
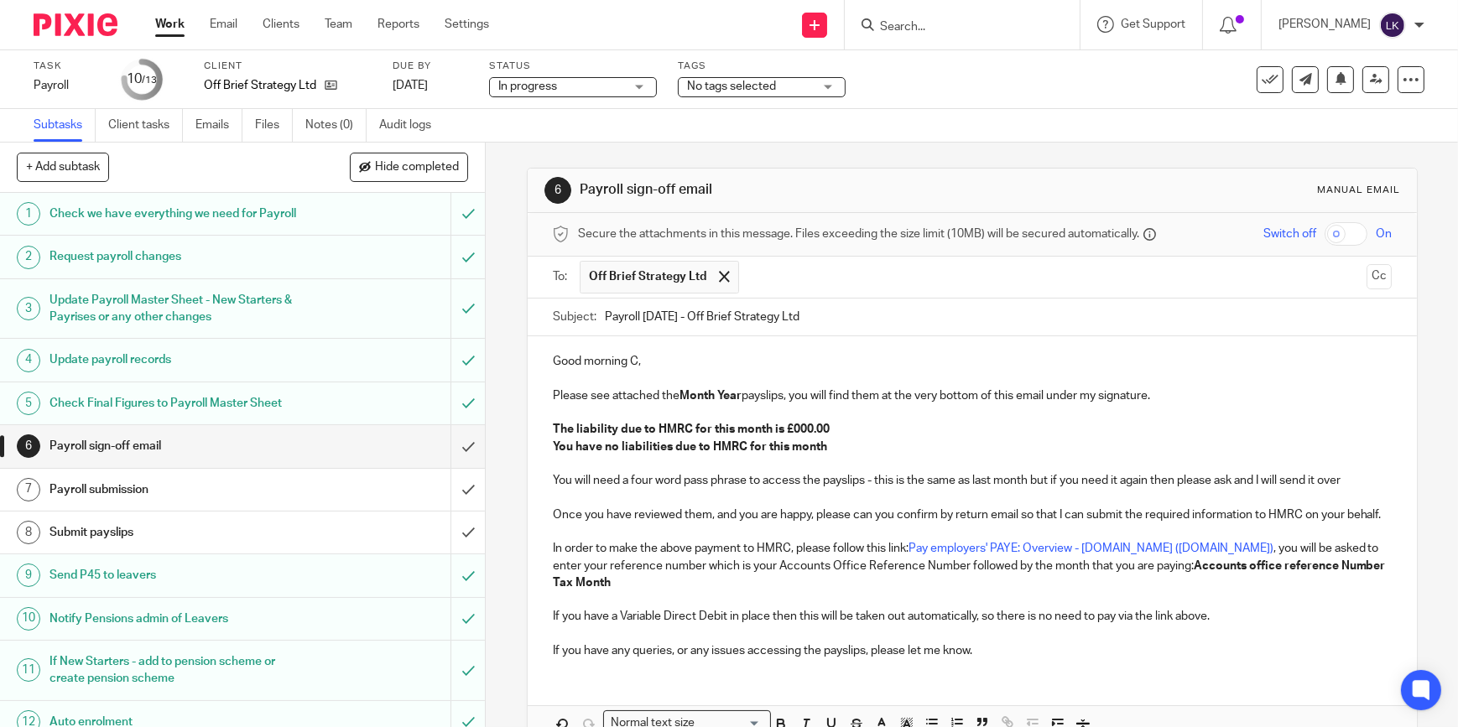
click at [971, 23] on input "Search" at bounding box center [953, 27] width 151 height 15
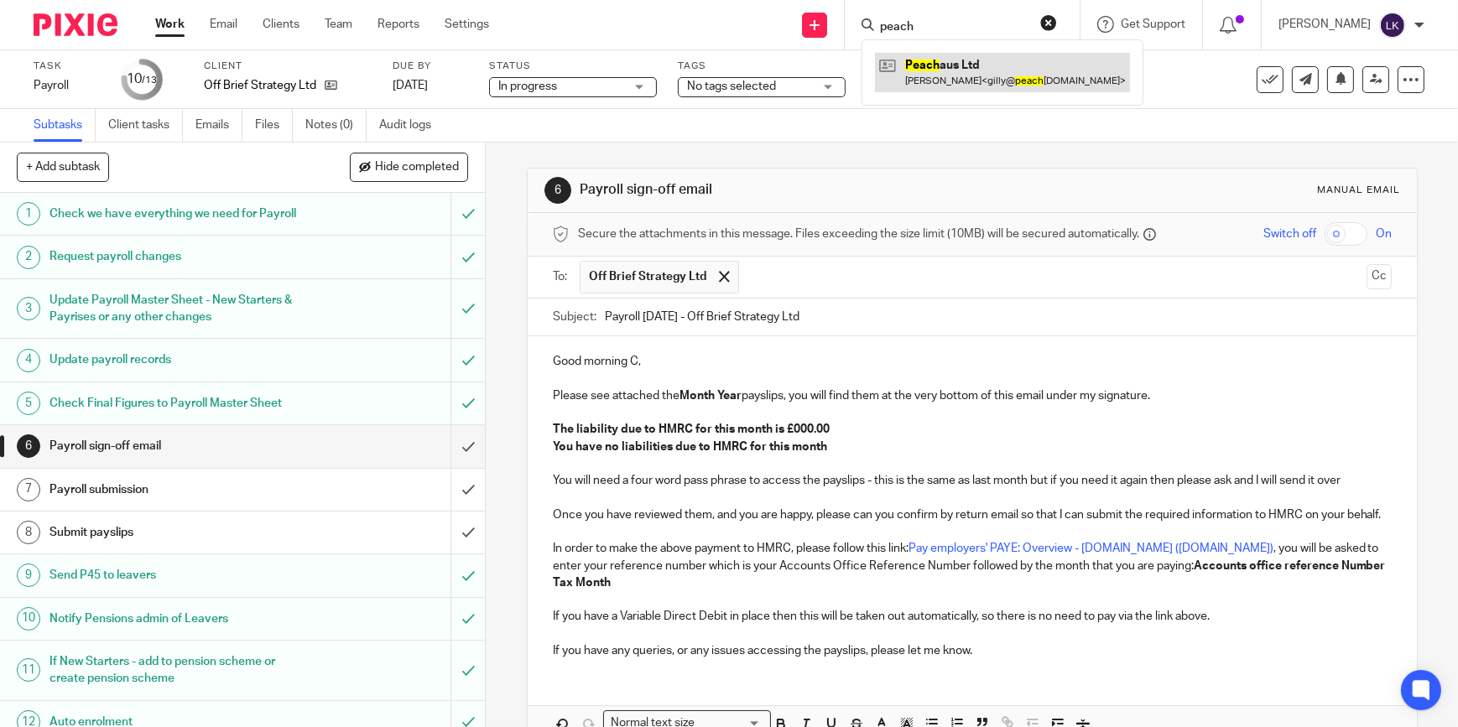
type input "peach"
click at [970, 68] on link at bounding box center [1002, 72] width 255 height 39
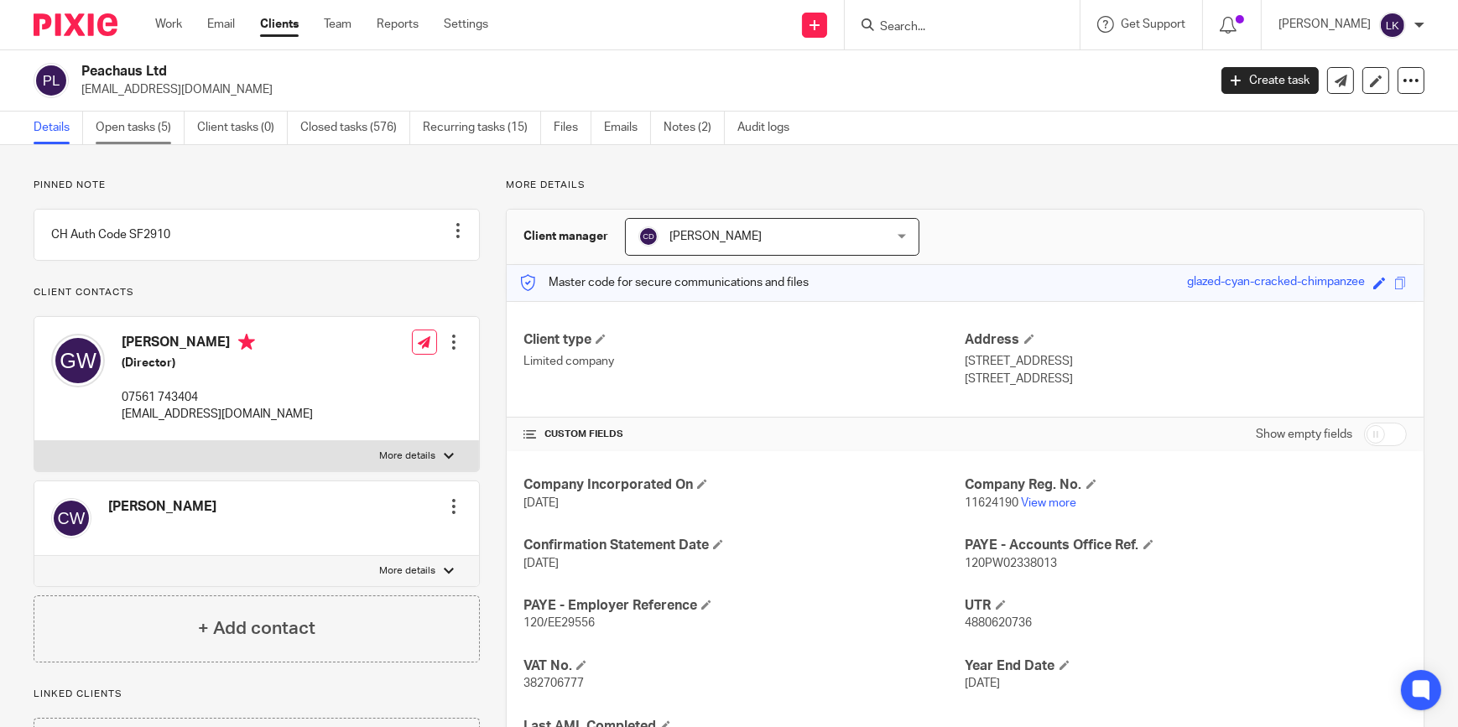
click at [146, 117] on link "Open tasks (5)" at bounding box center [140, 128] width 89 height 33
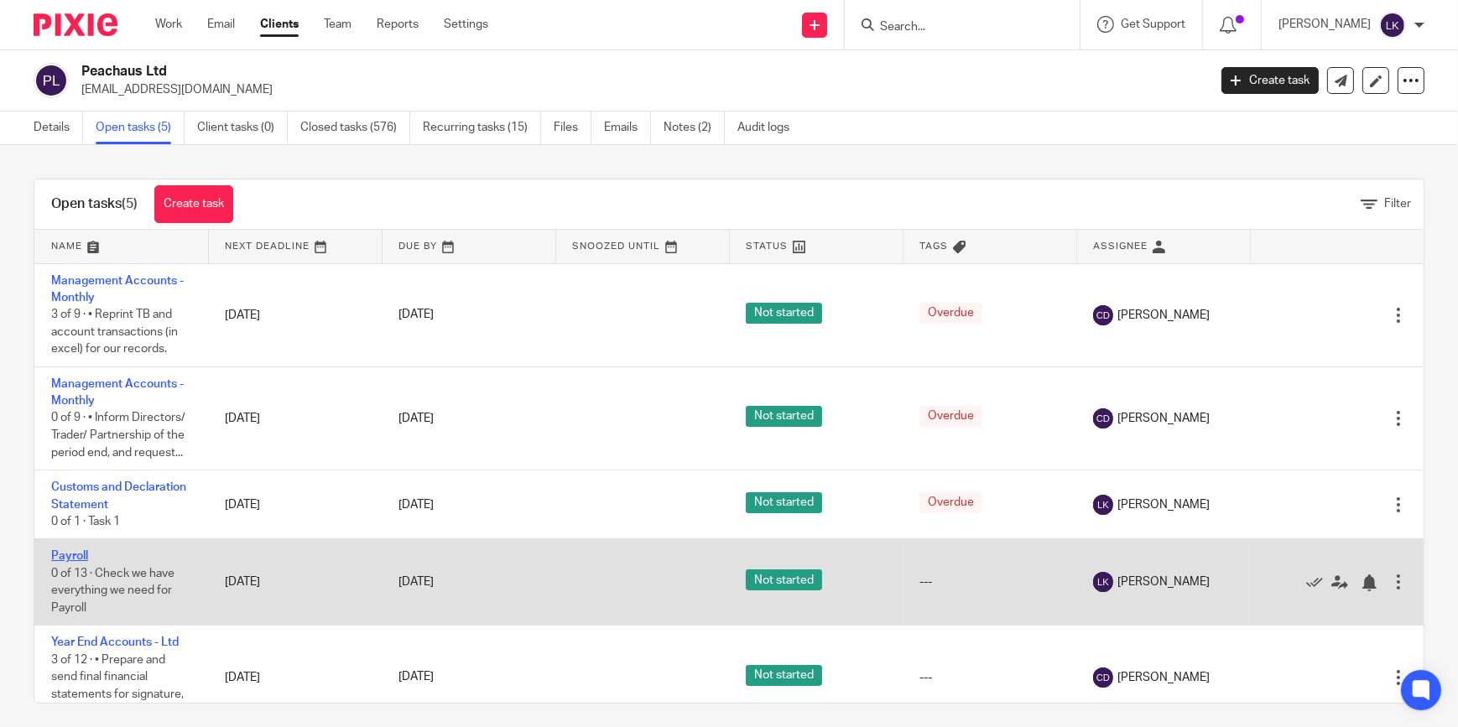
click at [86, 554] on link "Payroll" at bounding box center [69, 556] width 37 height 12
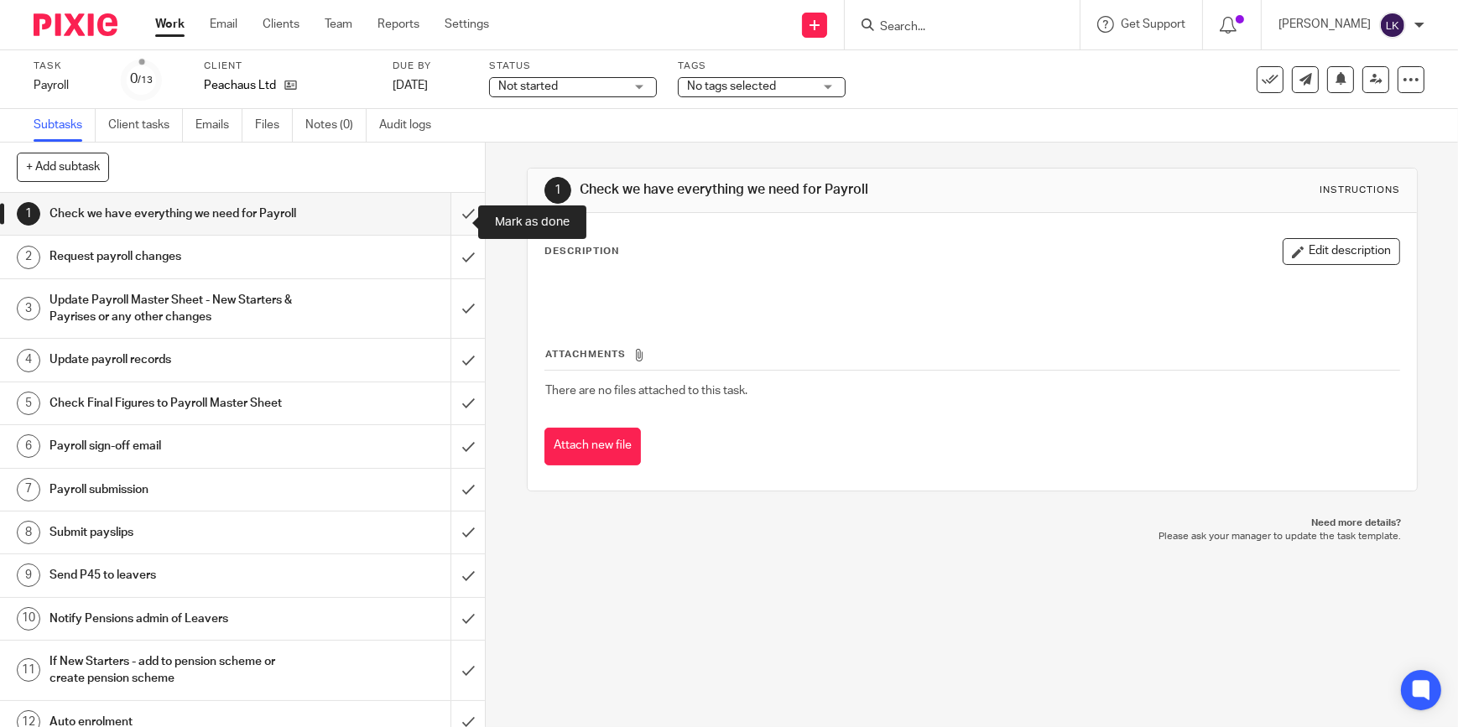
click at [451, 224] on input "submit" at bounding box center [242, 214] width 485 height 42
click at [461, 258] on input "submit" at bounding box center [242, 257] width 485 height 42
click at [451, 316] on input "submit" at bounding box center [242, 309] width 485 height 60
click at [456, 381] on input "submit" at bounding box center [242, 360] width 485 height 42
click at [453, 424] on input "submit" at bounding box center [242, 404] width 485 height 42
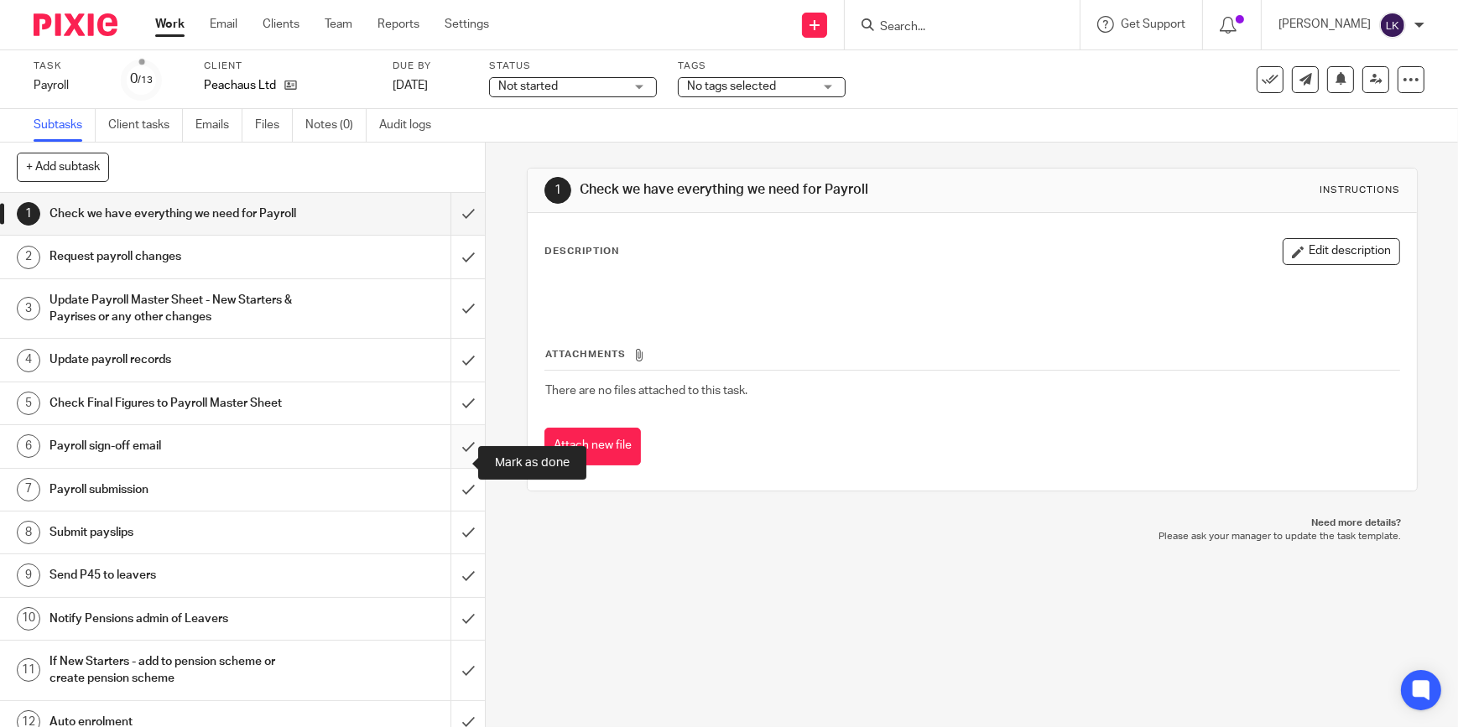
click at [451, 458] on input "submit" at bounding box center [242, 446] width 485 height 42
click at [456, 511] on input "submit" at bounding box center [242, 490] width 485 height 42
click at [456, 551] on input "submit" at bounding box center [242, 533] width 485 height 42
drag, startPoint x: 454, startPoint y: 609, endPoint x: 456, endPoint y: 621, distance: 12.0
click at [456, 596] on input "submit" at bounding box center [242, 576] width 485 height 42
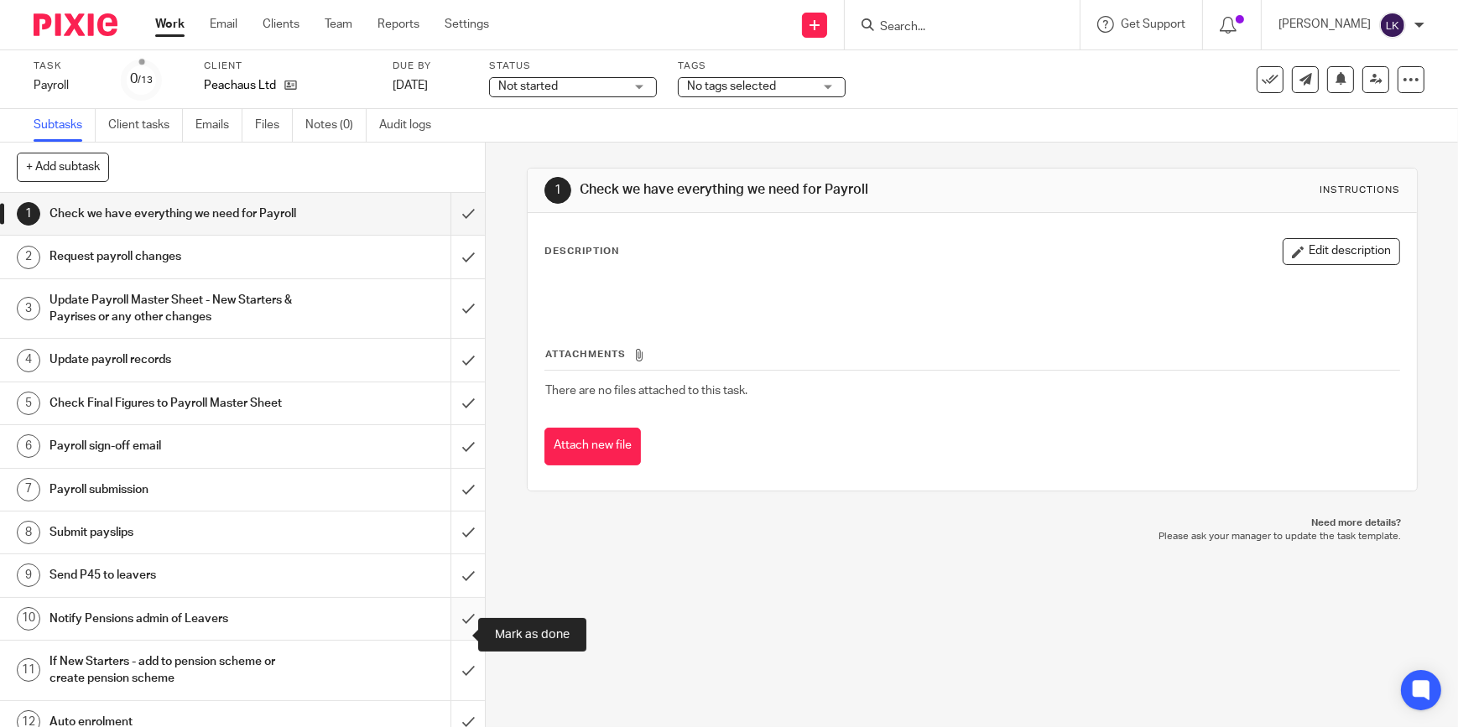
click at [456, 640] on input "submit" at bounding box center [242, 619] width 485 height 42
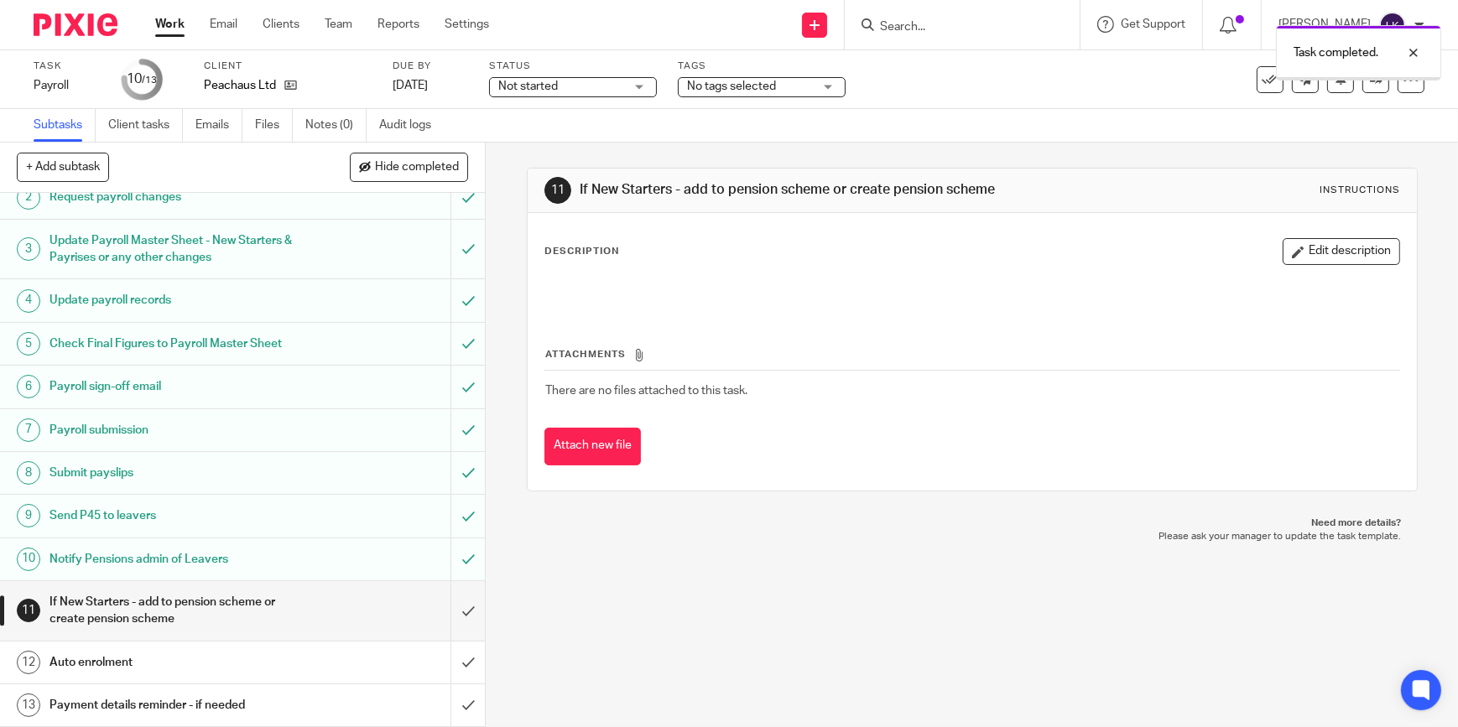
scroll to position [76, 0]
click at [448, 607] on input "submit" at bounding box center [242, 611] width 485 height 60
click at [459, 649] on input "submit" at bounding box center [242, 663] width 485 height 42
click at [455, 699] on input "submit" at bounding box center [242, 706] width 485 height 42
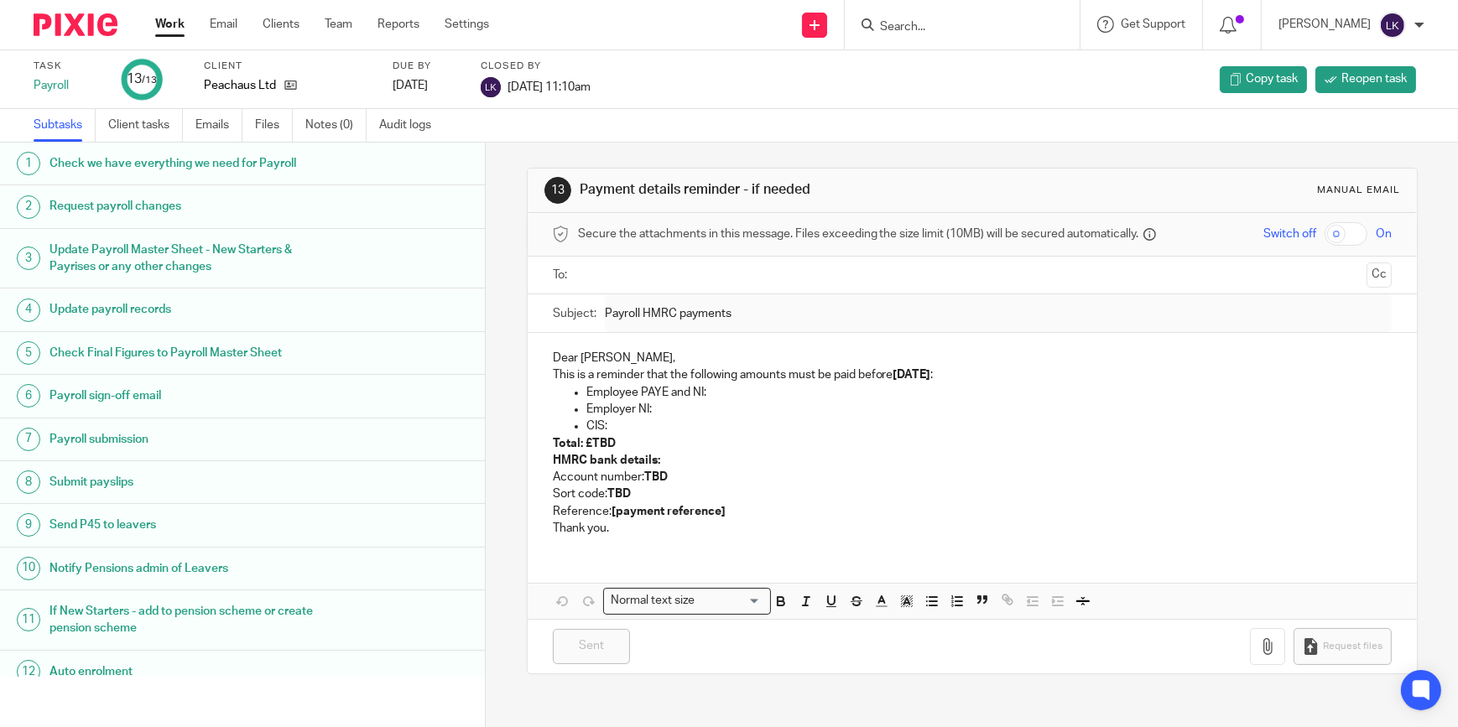
click at [174, 21] on link "Work" at bounding box center [169, 24] width 29 height 17
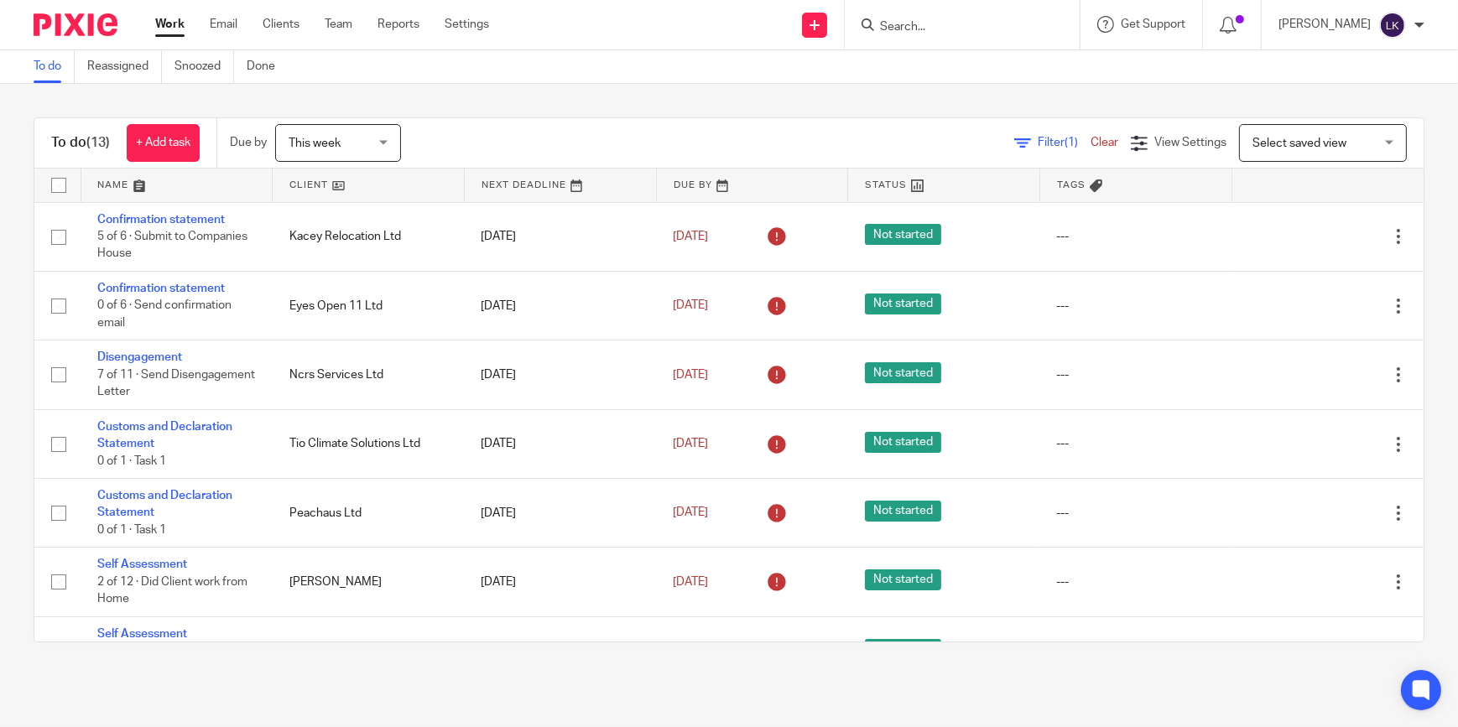
click at [935, 23] on input "Search" at bounding box center [953, 27] width 151 height 15
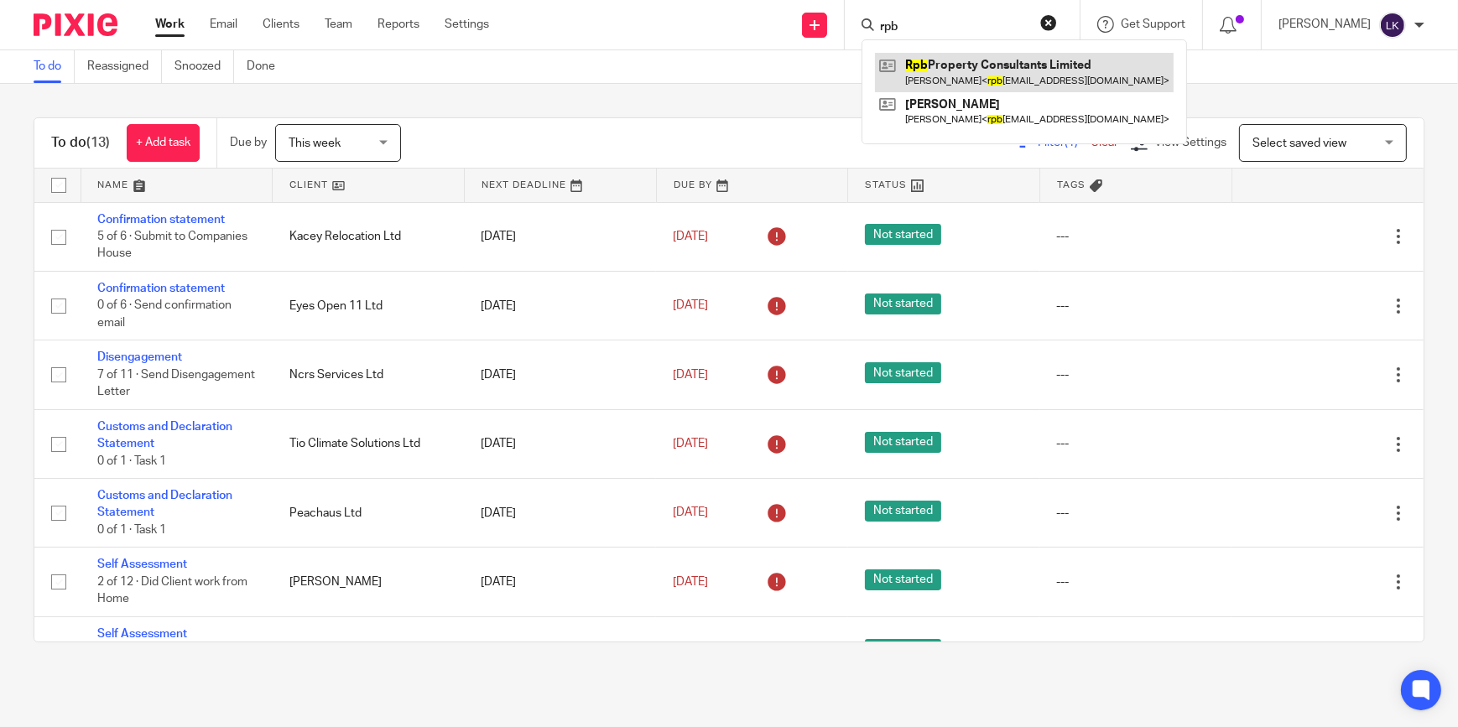
type input "rpb"
click at [956, 67] on link at bounding box center [1024, 72] width 299 height 39
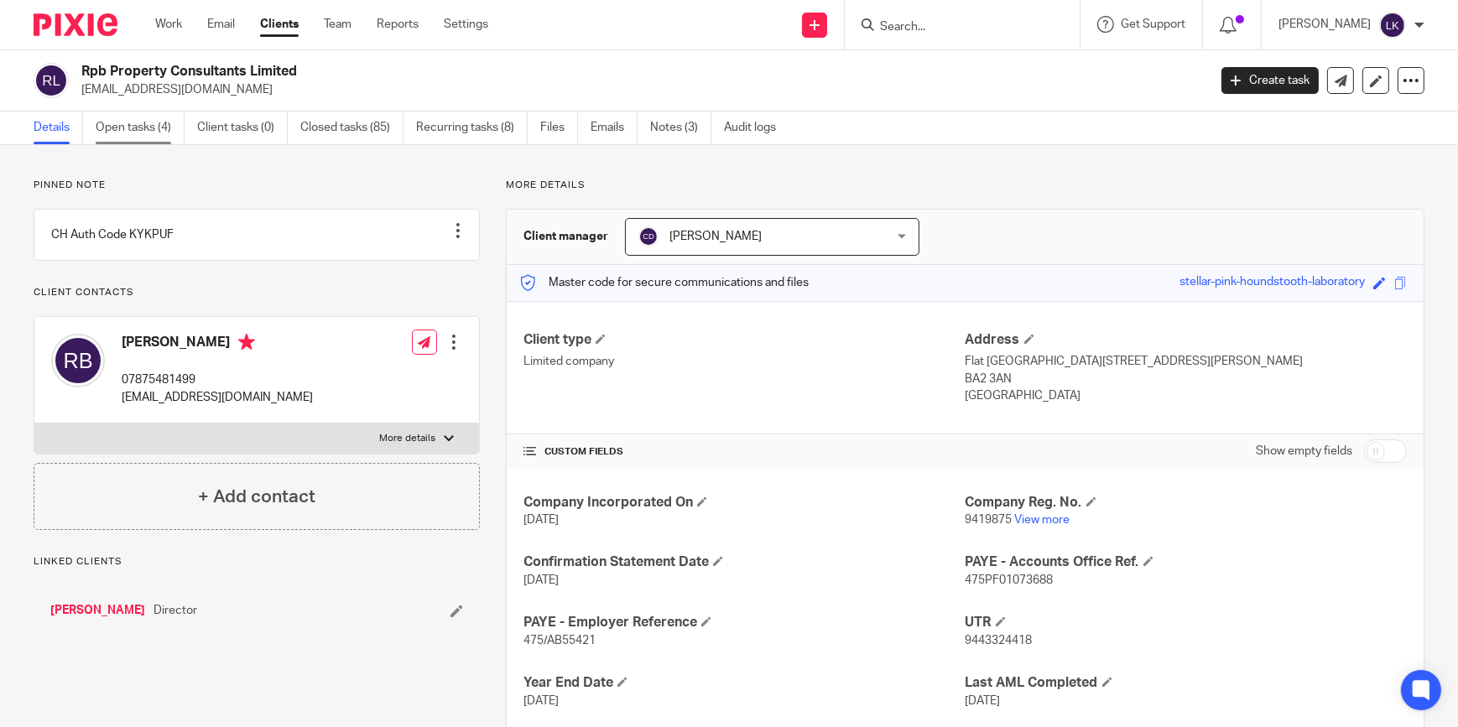
click at [131, 140] on link "Open tasks (4)" at bounding box center [140, 128] width 89 height 33
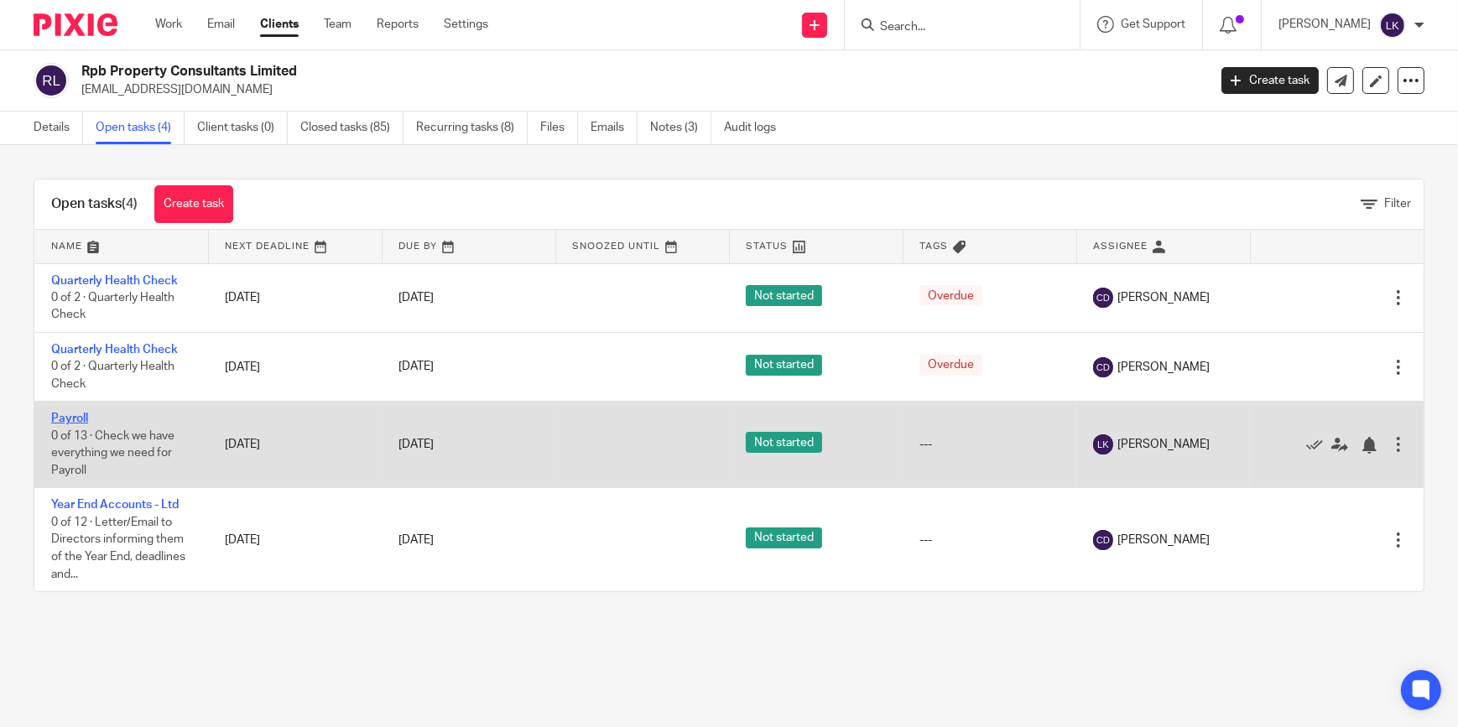
click at [78, 417] on link "Payroll" at bounding box center [69, 419] width 37 height 12
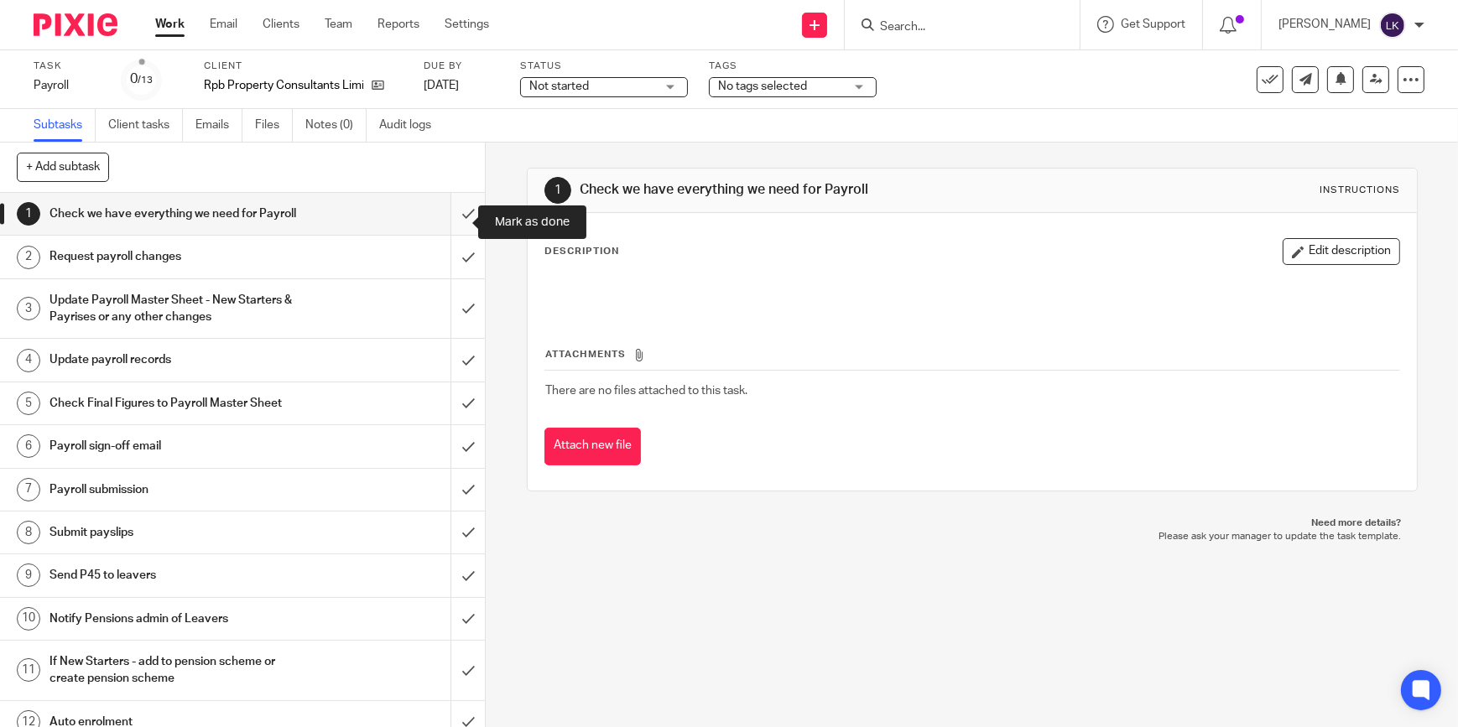
click at [453, 226] on input "submit" at bounding box center [242, 214] width 485 height 42
click at [453, 263] on input "submit" at bounding box center [242, 257] width 485 height 42
click at [456, 309] on input "submit" at bounding box center [242, 309] width 485 height 60
click at [442, 378] on input "submit" at bounding box center [242, 360] width 485 height 42
click at [456, 417] on input "submit" at bounding box center [242, 404] width 485 height 42
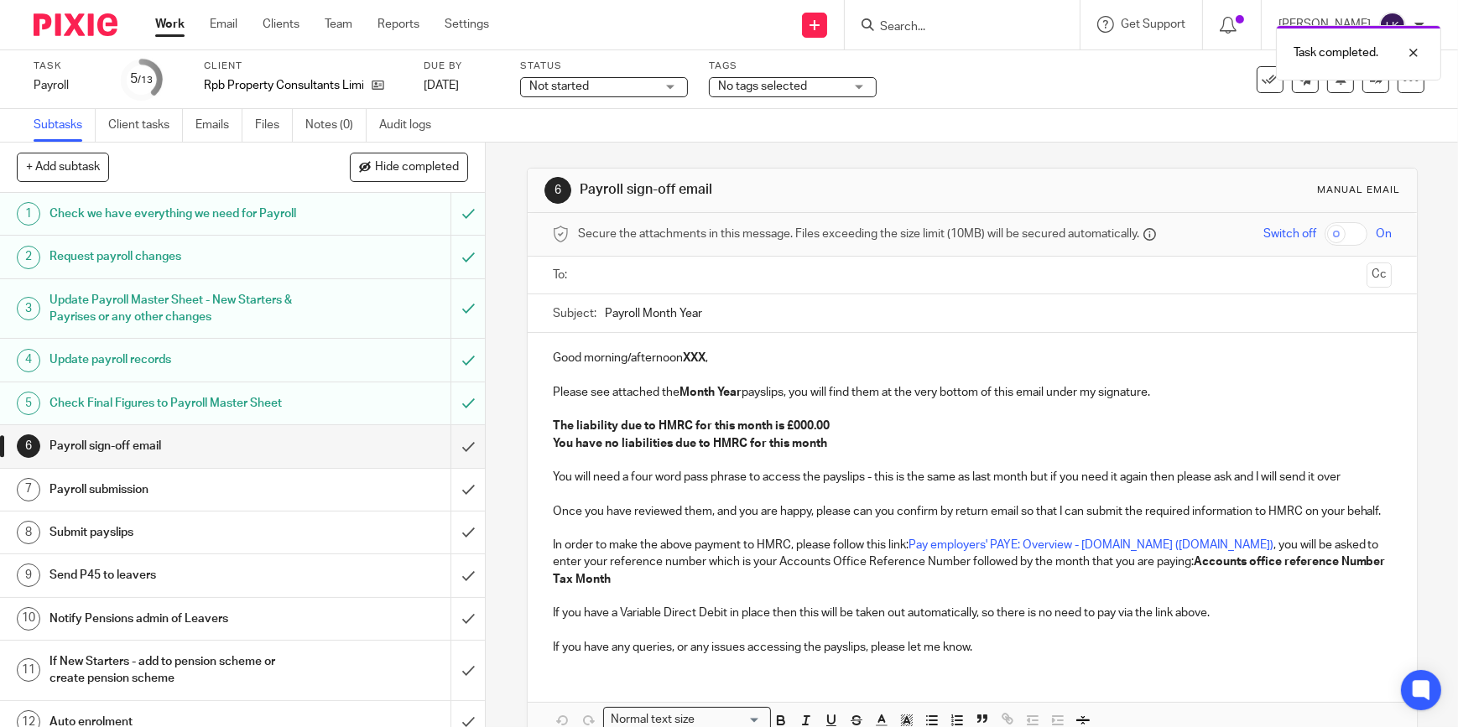
click at [646, 275] on input "text" at bounding box center [972, 275] width 776 height 19
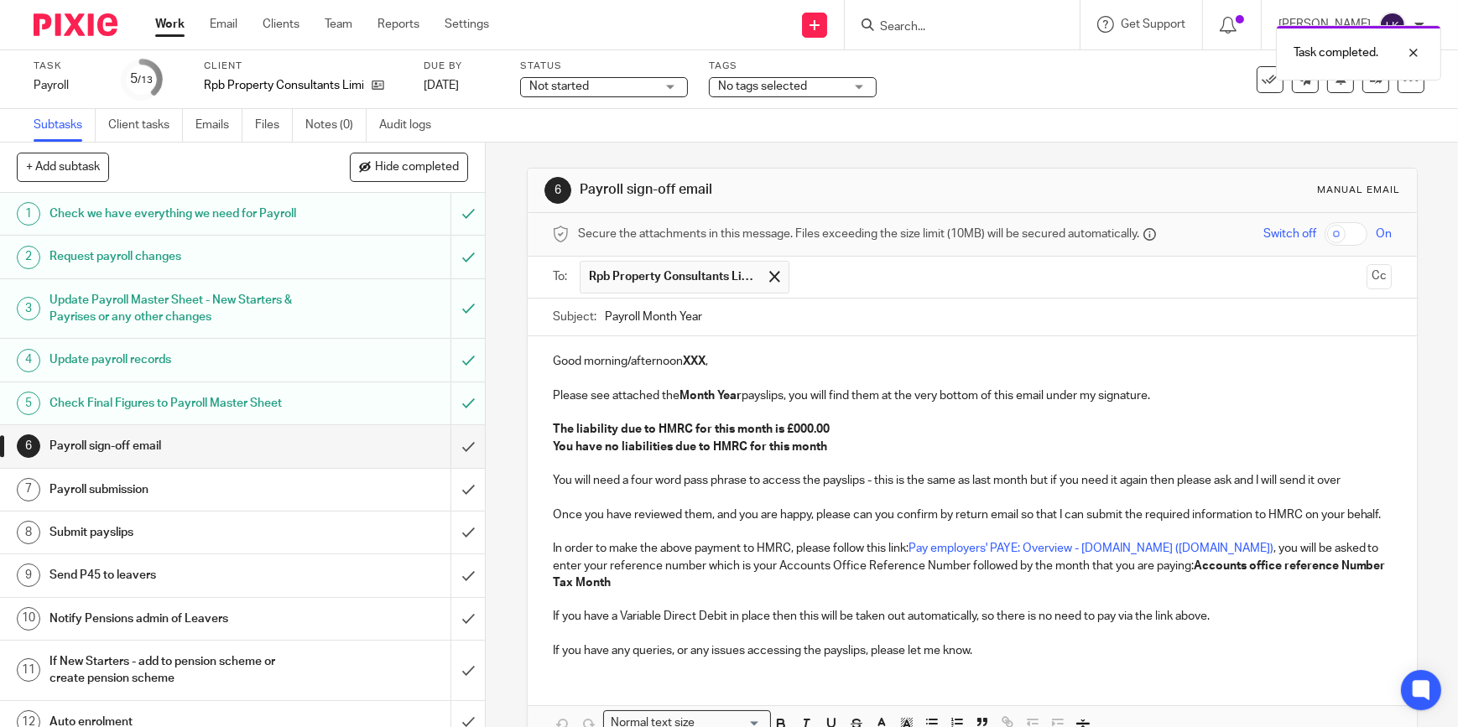
drag, startPoint x: 705, startPoint y: 315, endPoint x: 637, endPoint y: 310, distance: 68.1
click at [637, 310] on input "Payroll Month Year" at bounding box center [998, 318] width 787 height 38
type input "Payroll August 2025 - RPB Property Consultants Limited"
click at [675, 365] on p "Good morning/afternoon XXX ," at bounding box center [972, 361] width 839 height 17
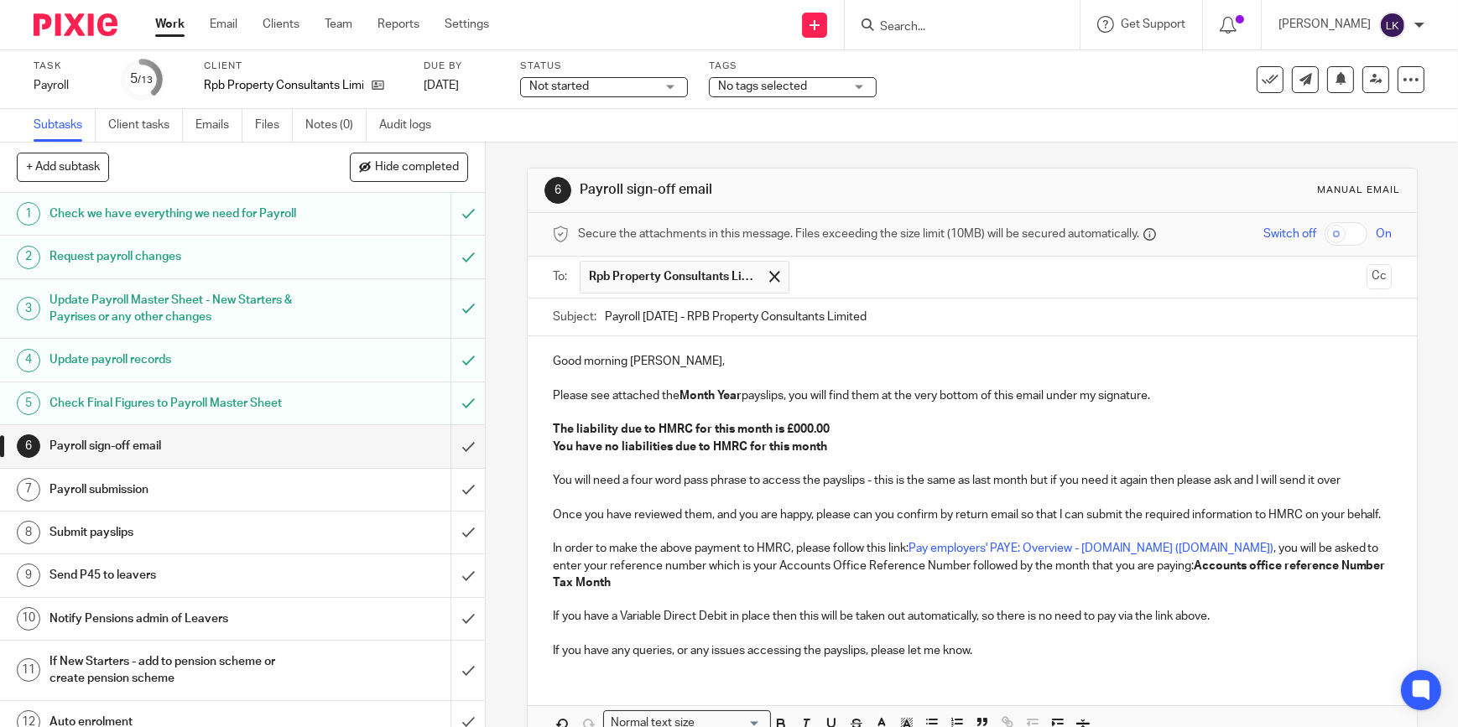
click at [695, 399] on strong "Month Year" at bounding box center [711, 396] width 62 height 12
click at [770, 395] on strong "August 2025Year" at bounding box center [726, 396] width 93 height 12
drag, startPoint x: 828, startPoint y: 434, endPoint x: 539, endPoint y: 415, distance: 289.2
click at [539, 415] on div "Good morning Richard, Please see attached the August 2025 payslips, you will fi…" at bounding box center [972, 504] width 889 height 336
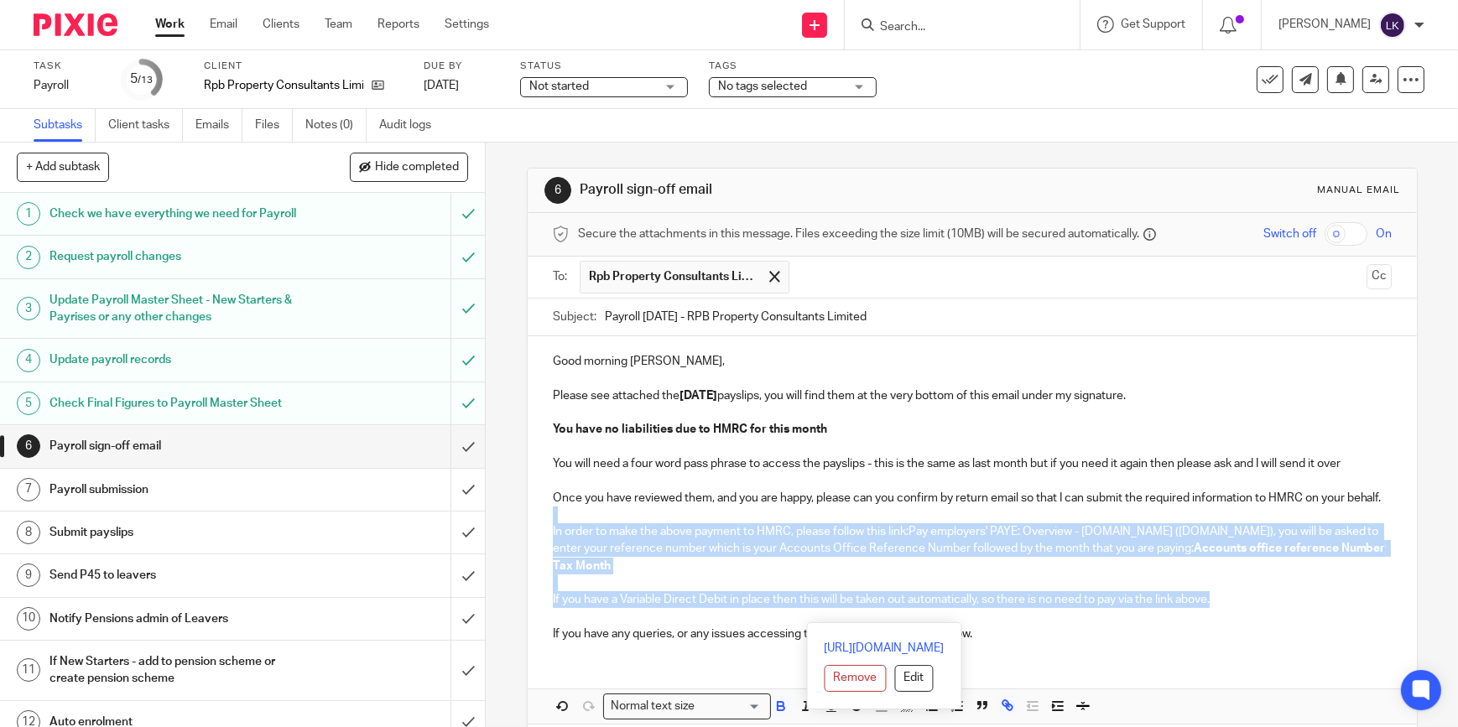
drag, startPoint x: 1226, startPoint y: 621, endPoint x: 474, endPoint y: 529, distance: 757.3
click at [474, 529] on div "+ Add subtask Hide completed Cancel + Add 1 Check we have everything we need fo…" at bounding box center [729, 435] width 1458 height 585
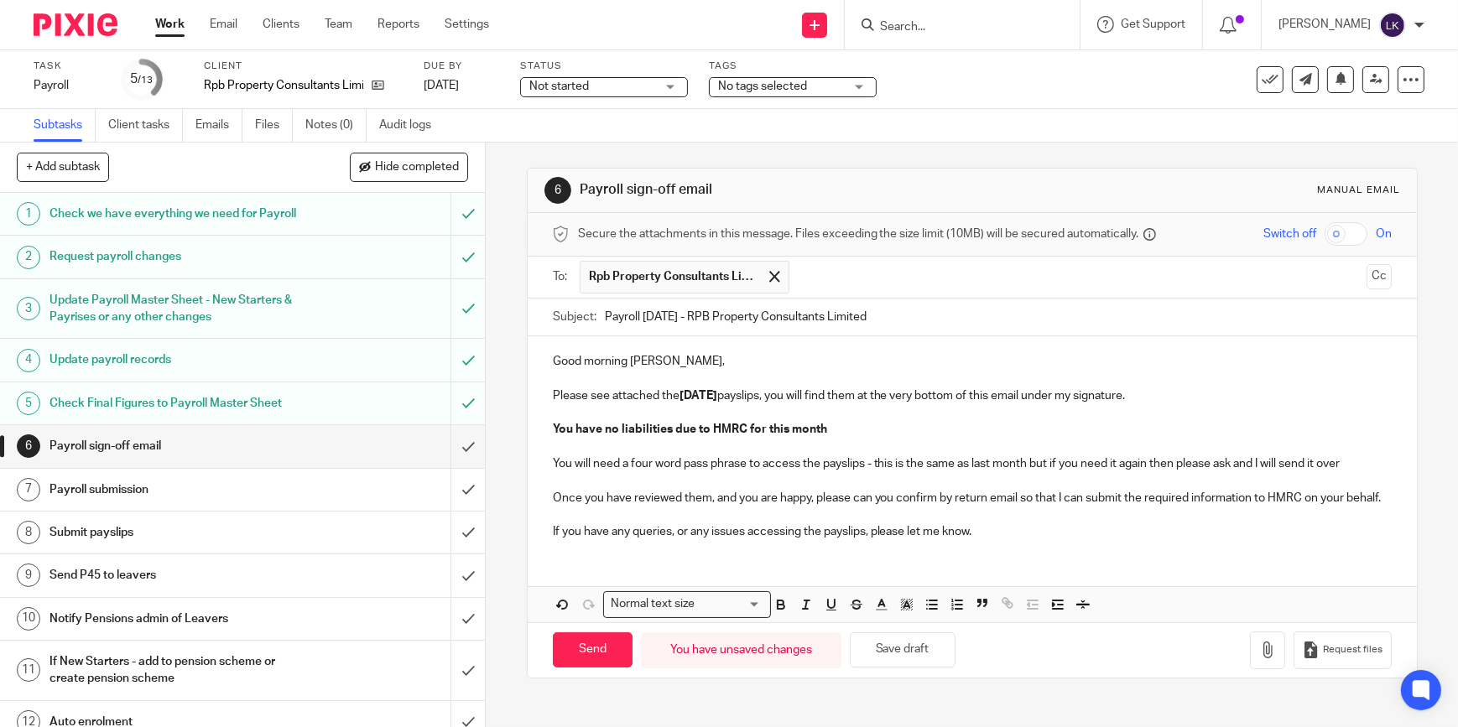
click at [689, 471] on p "You will need a four word pass phrase to access the payslips - this is the same…" at bounding box center [972, 464] width 839 height 17
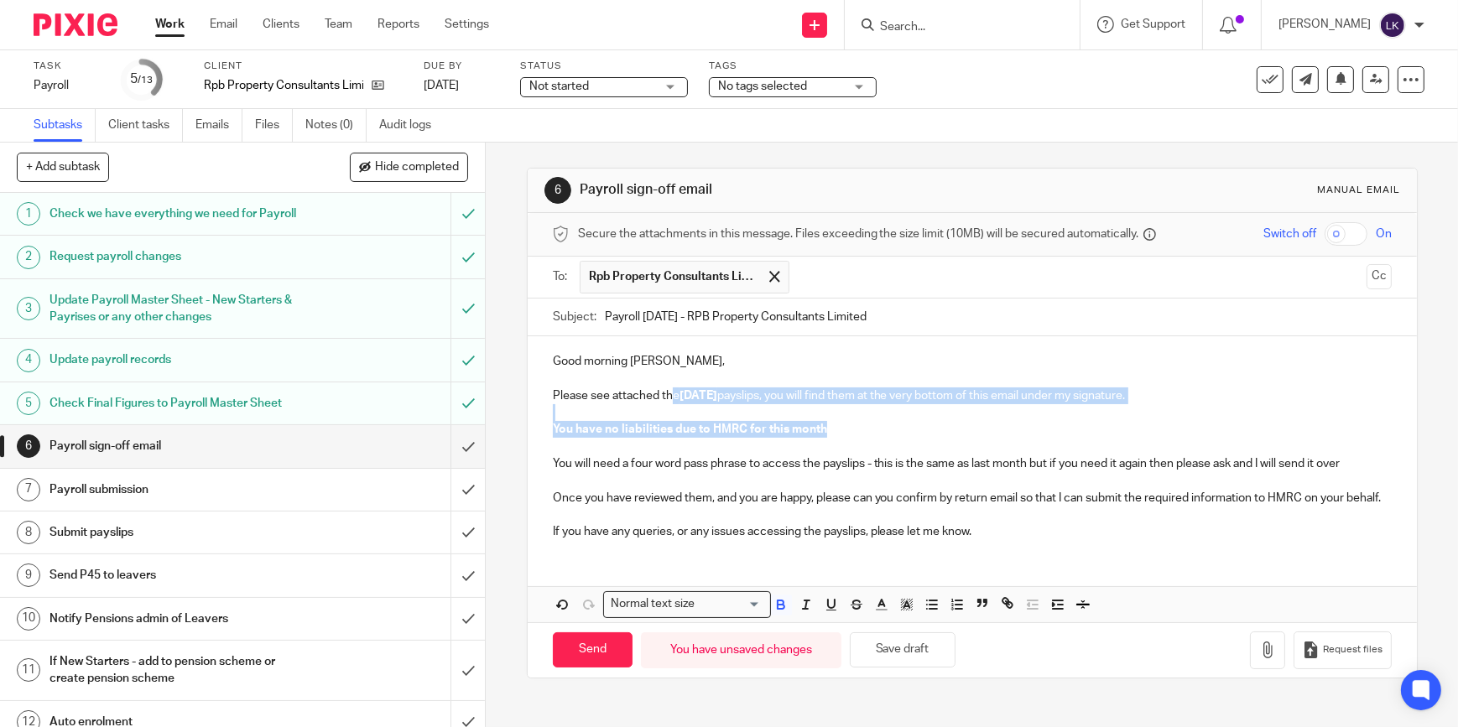
drag, startPoint x: 819, startPoint y: 428, endPoint x: 670, endPoint y: 388, distance: 153.6
click at [670, 388] on div "Good morning Richard, Please see attached the August 2025 payslips, you will fi…" at bounding box center [972, 444] width 889 height 216
click at [781, 612] on icon "button" at bounding box center [781, 604] width 15 height 15
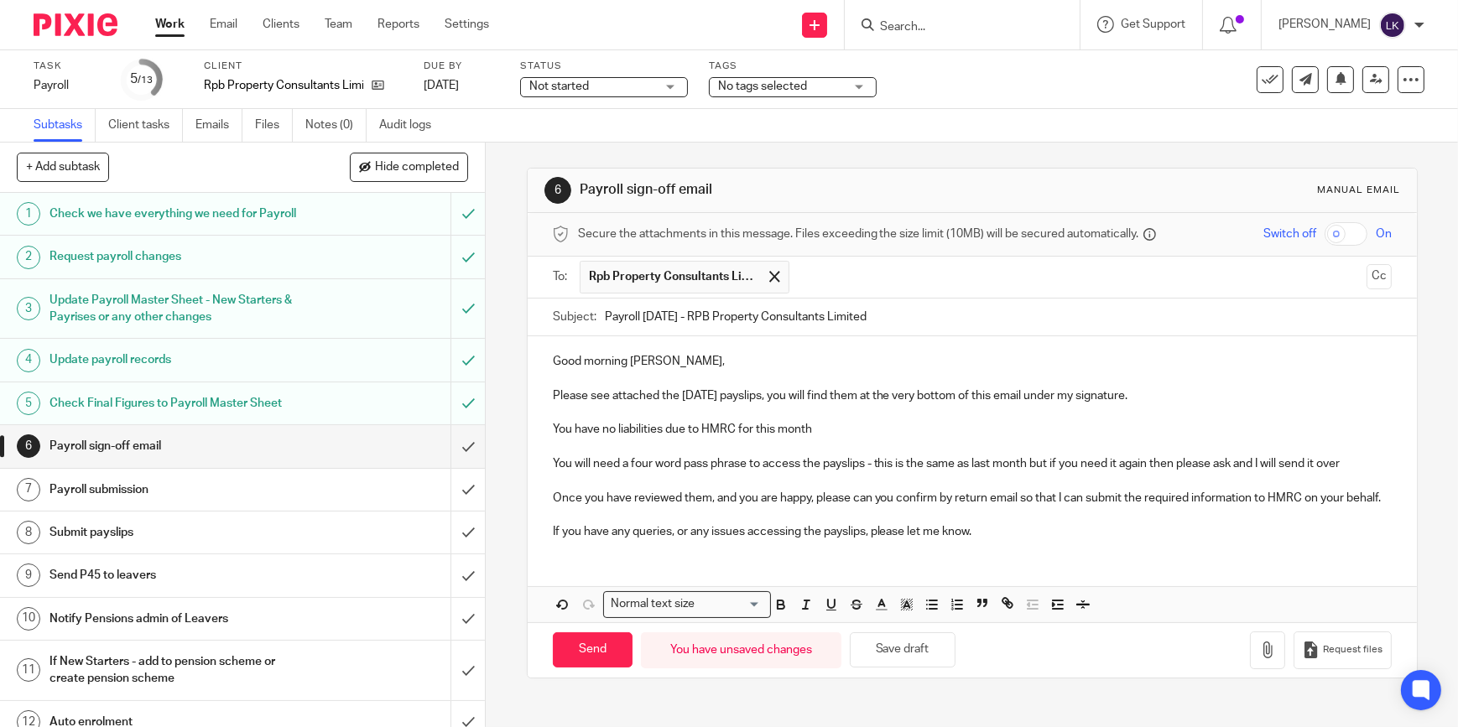
click at [796, 507] on p "Once you have reviewed them, and you are happy, please can you confirm by retur…" at bounding box center [972, 498] width 839 height 17
click at [1325, 236] on input "checkbox" at bounding box center [1346, 233] width 43 height 23
click at [1259, 659] on icon "button" at bounding box center [1267, 650] width 17 height 17
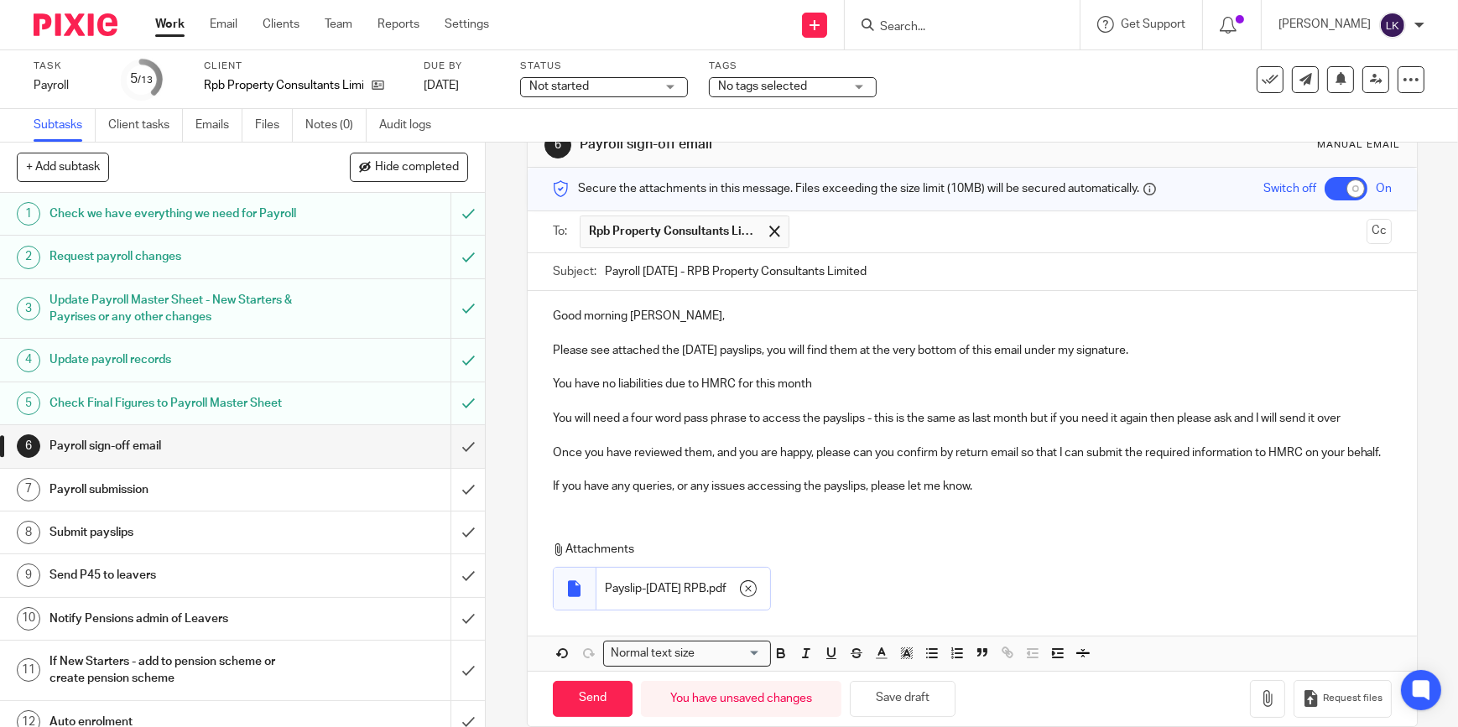
scroll to position [86, 0]
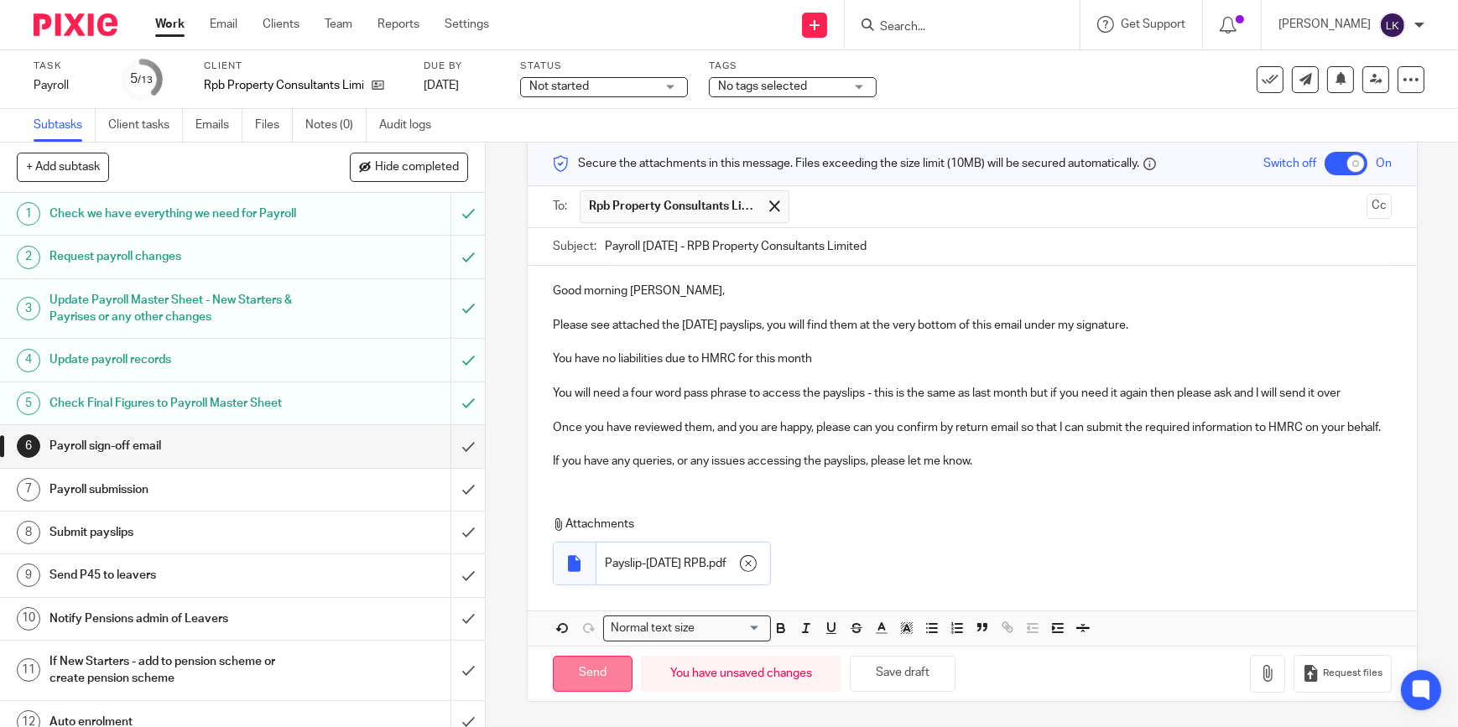
click at [595, 677] on input "Send" at bounding box center [593, 674] width 80 height 36
checkbox input "false"
type input "Sent"
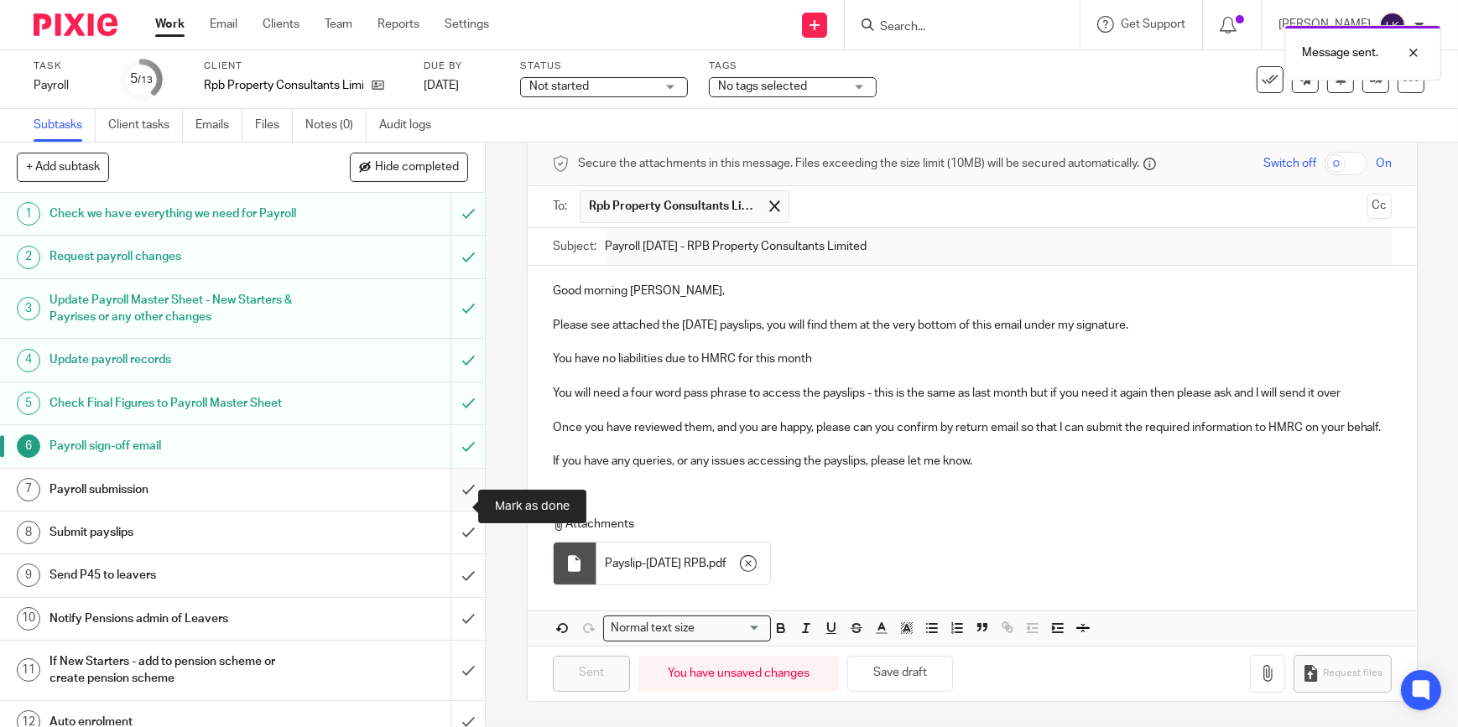
click at [456, 506] on input "submit" at bounding box center [242, 490] width 485 height 42
click at [461, 576] on input "submit" at bounding box center [242, 576] width 485 height 42
click at [453, 625] on input "submit" at bounding box center [242, 619] width 485 height 42
click at [459, 673] on input "submit" at bounding box center [242, 671] width 485 height 60
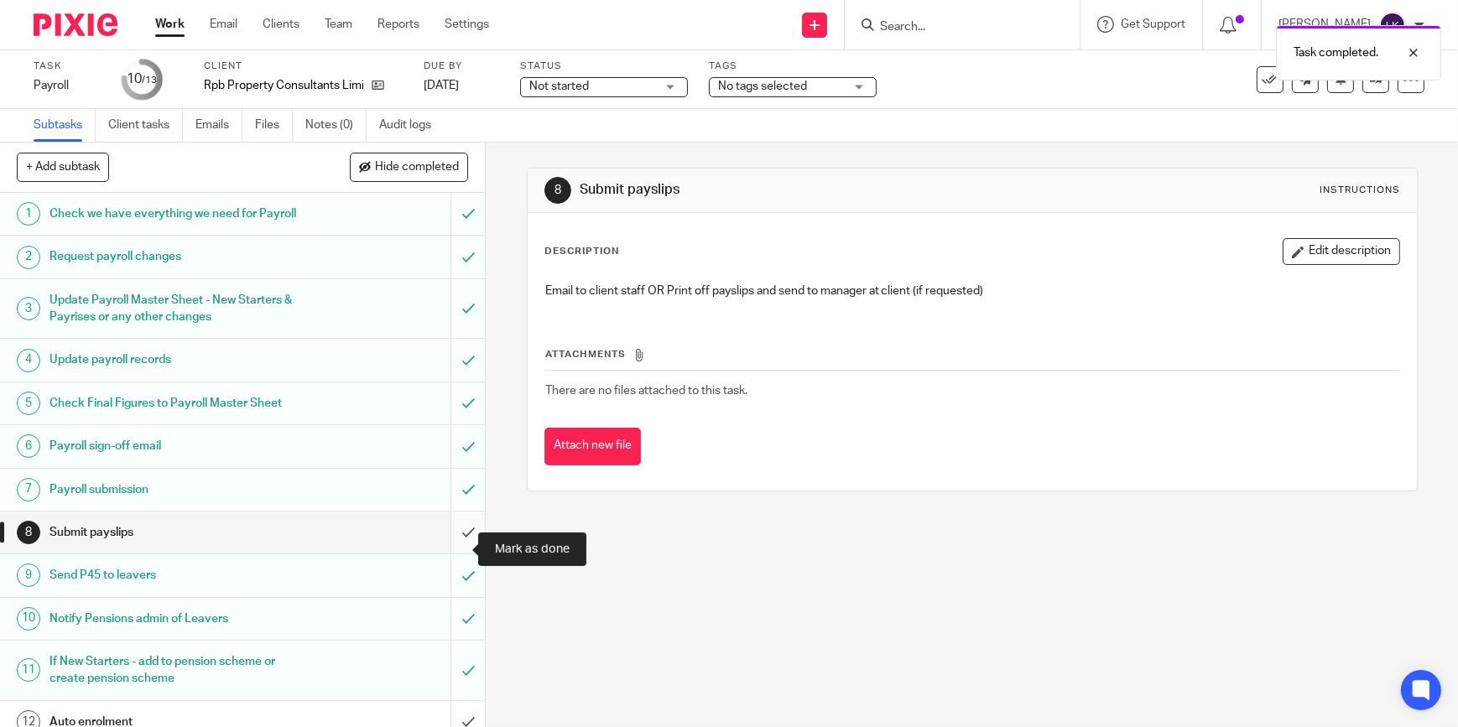
click at [460, 546] on input "submit" at bounding box center [242, 533] width 485 height 42
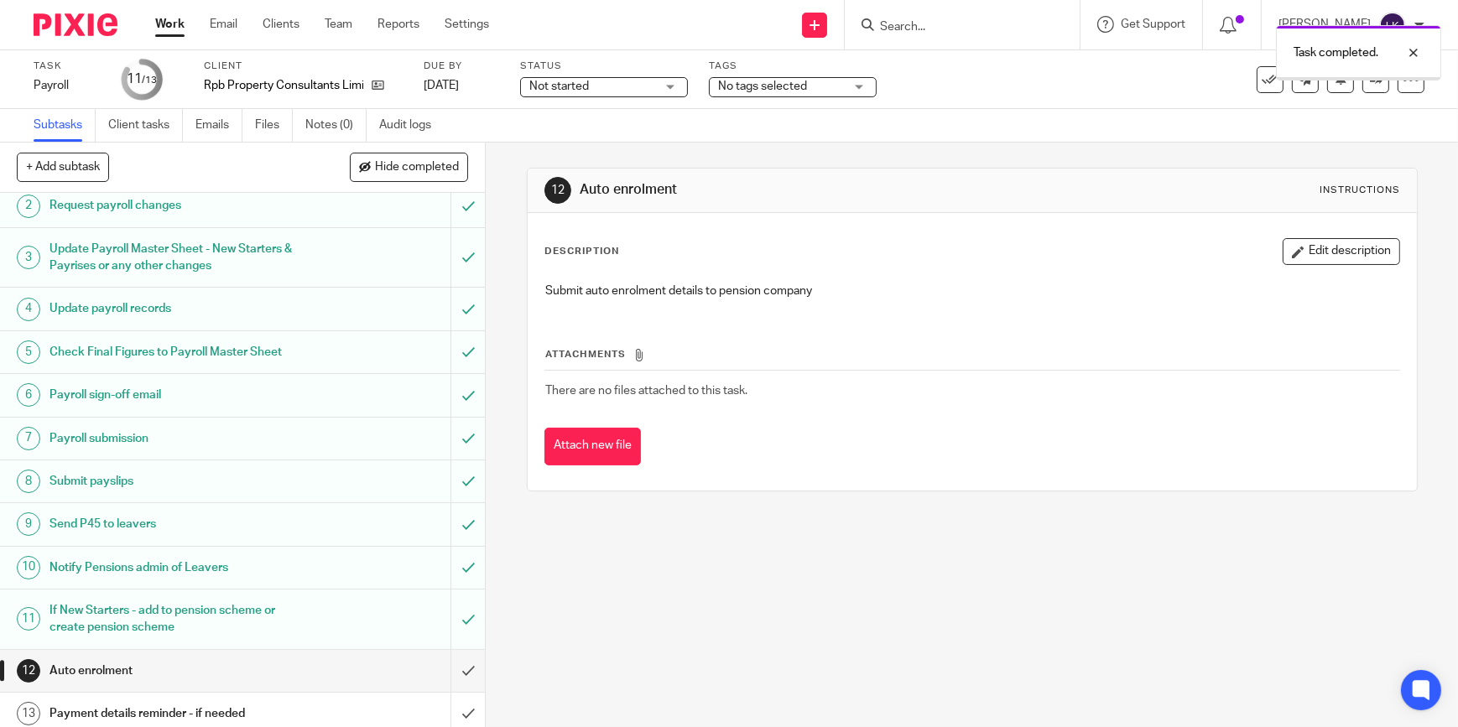
scroll to position [76, 0]
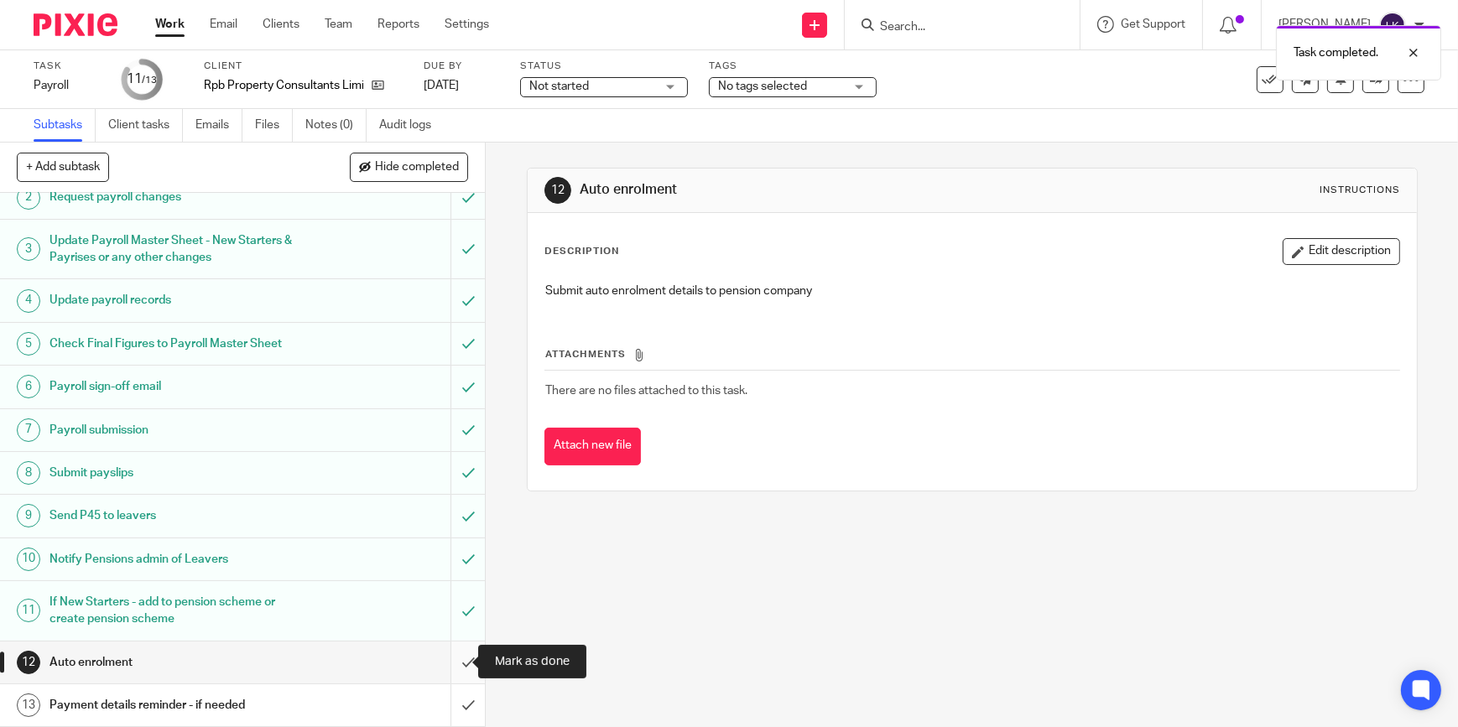
click at [457, 660] on input "submit" at bounding box center [242, 663] width 485 height 42
click at [456, 699] on input "submit" at bounding box center [242, 706] width 485 height 42
